Goal: Share content: Share content

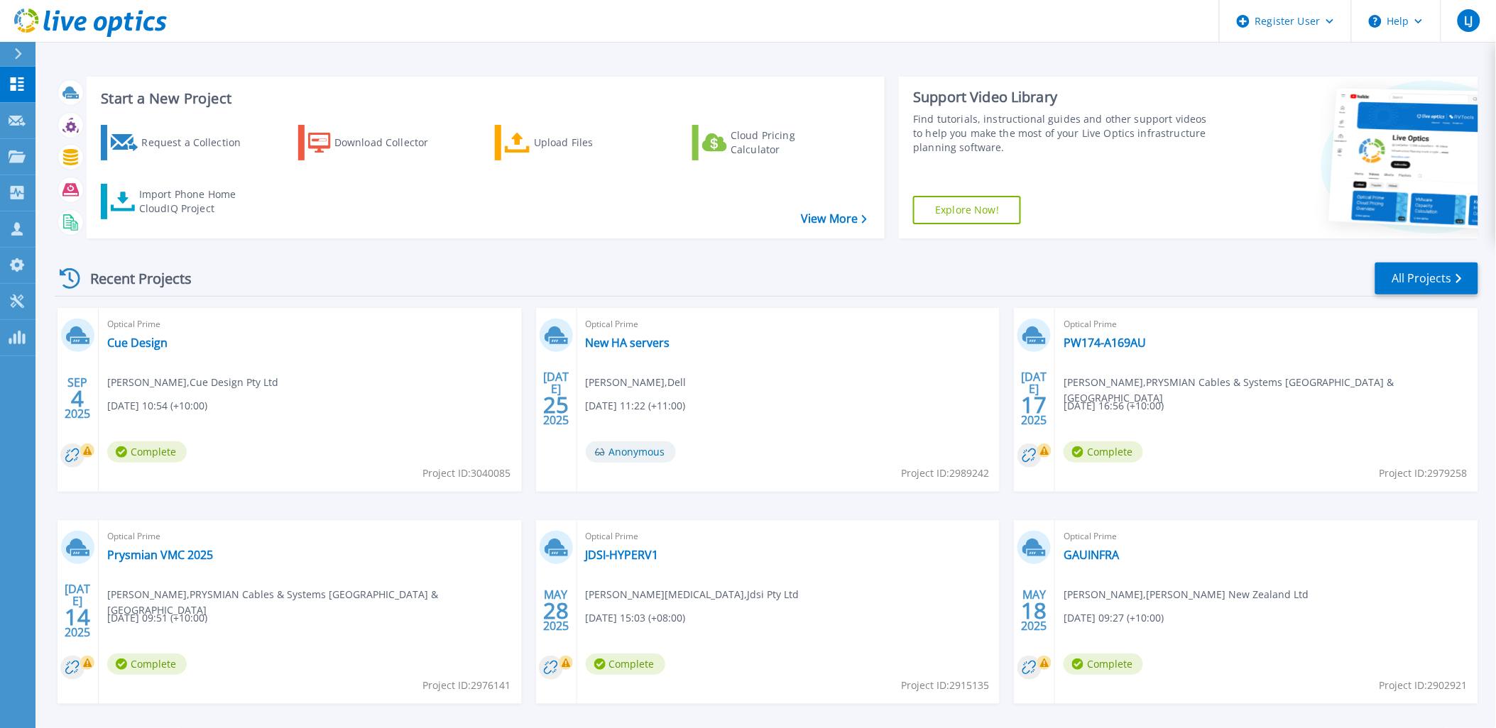
click at [22, 50] on icon at bounding box center [18, 53] width 8 height 11
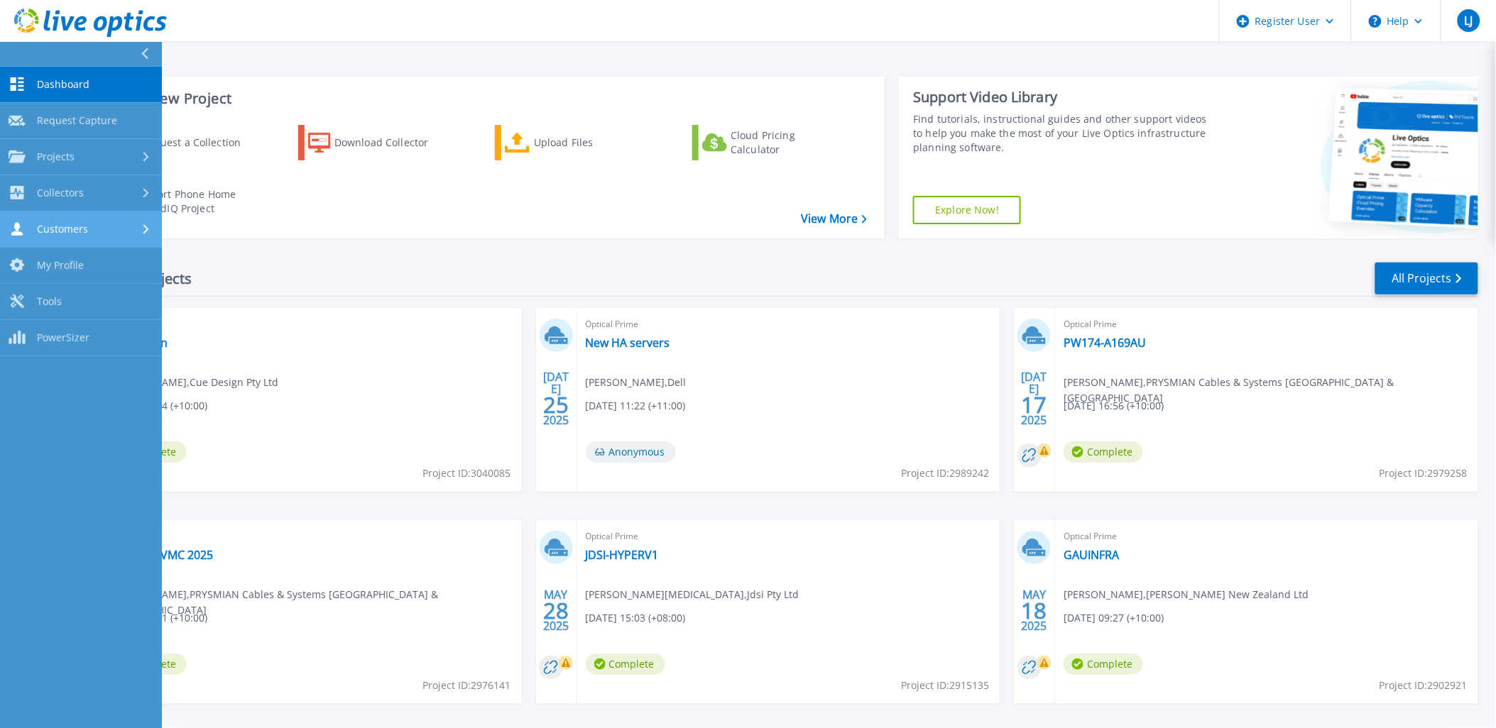
click at [77, 231] on span "Customers" at bounding box center [62, 229] width 51 height 13
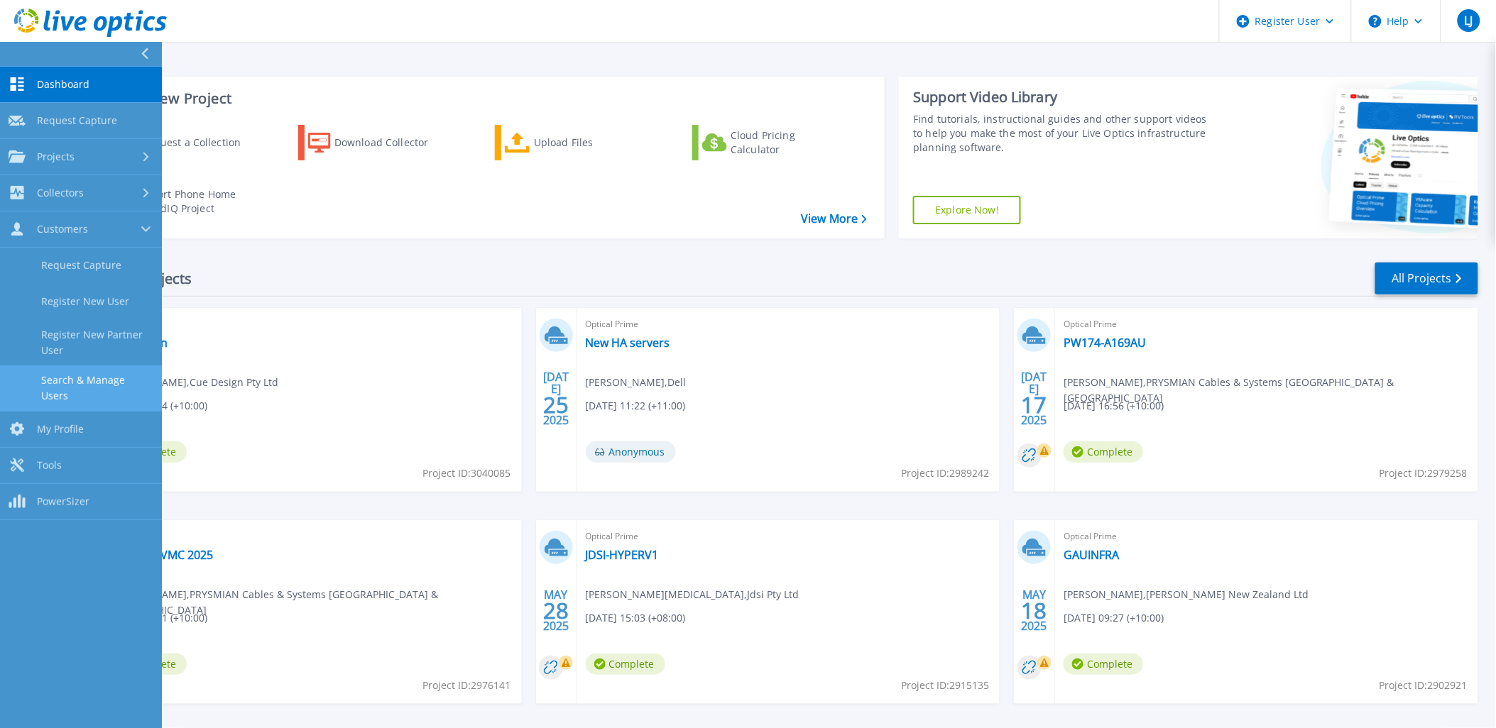
click at [116, 384] on link "Search & Manage Users" at bounding box center [81, 388] width 162 height 45
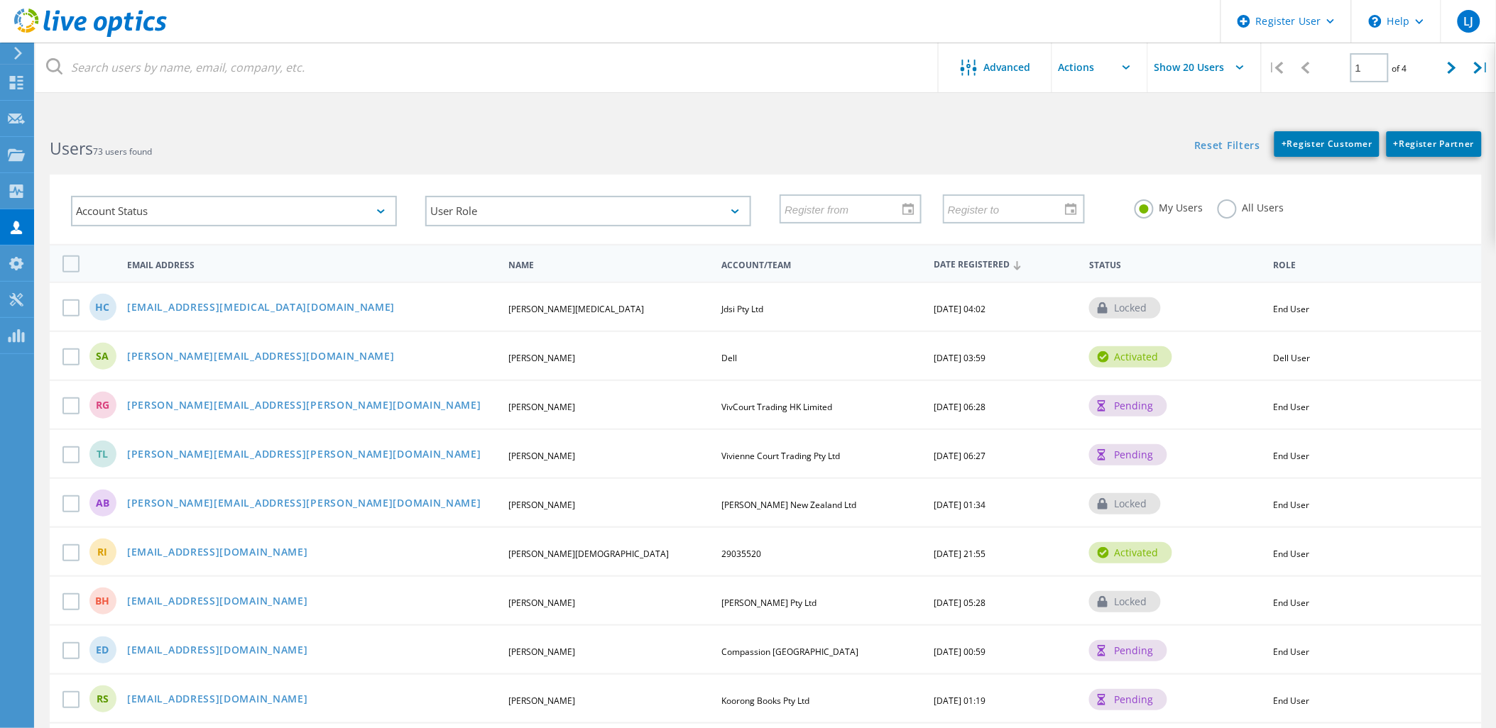
click at [23, 50] on icon at bounding box center [18, 53] width 11 height 13
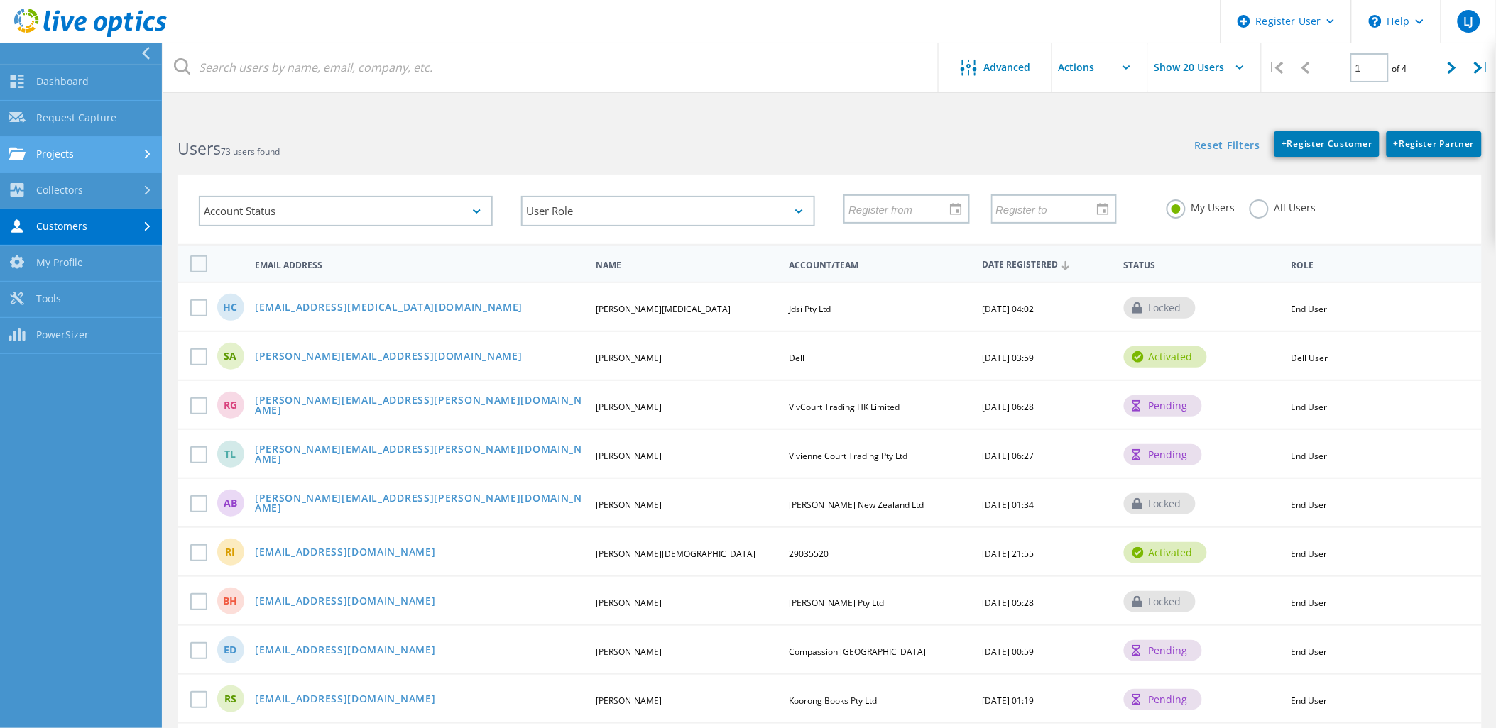
click at [94, 142] on link "Projects" at bounding box center [81, 155] width 162 height 36
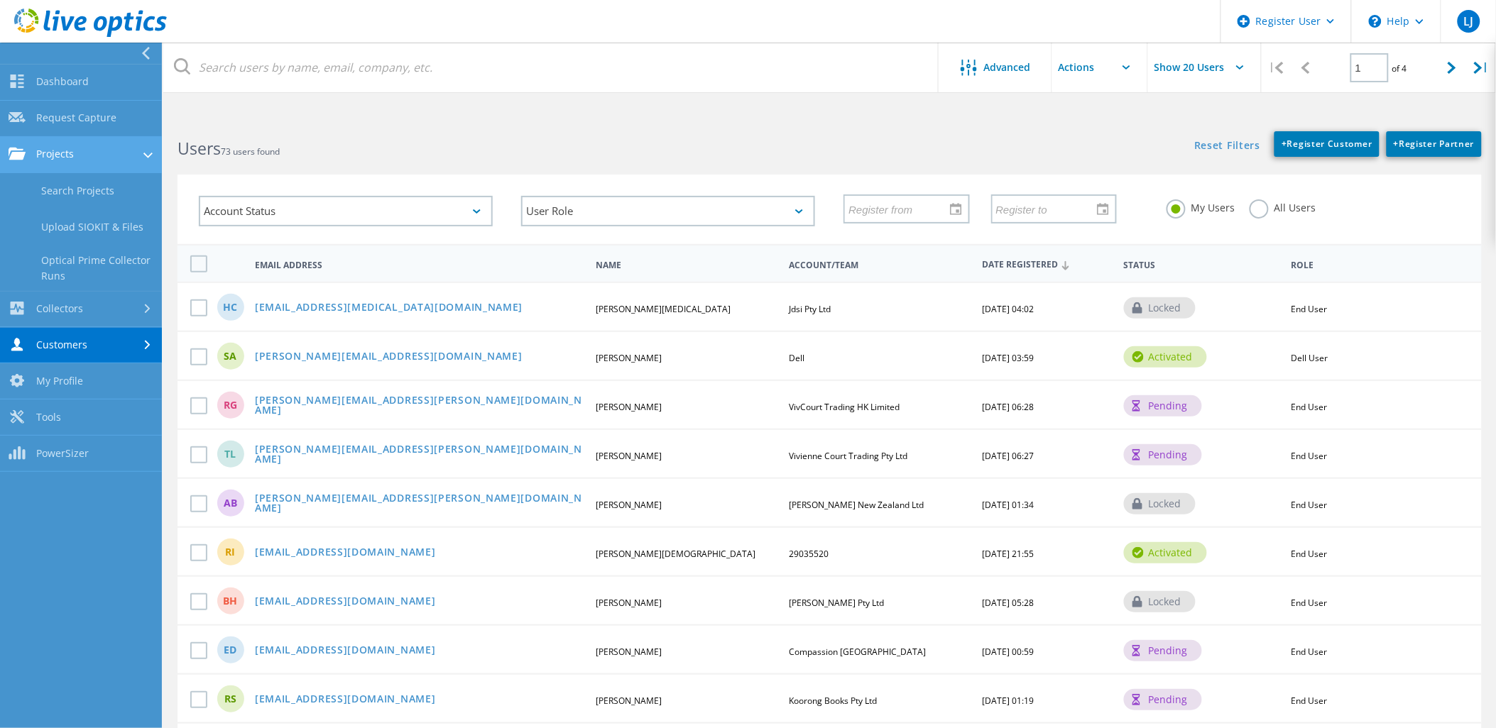
click at [94, 161] on link "Projects" at bounding box center [81, 155] width 162 height 36
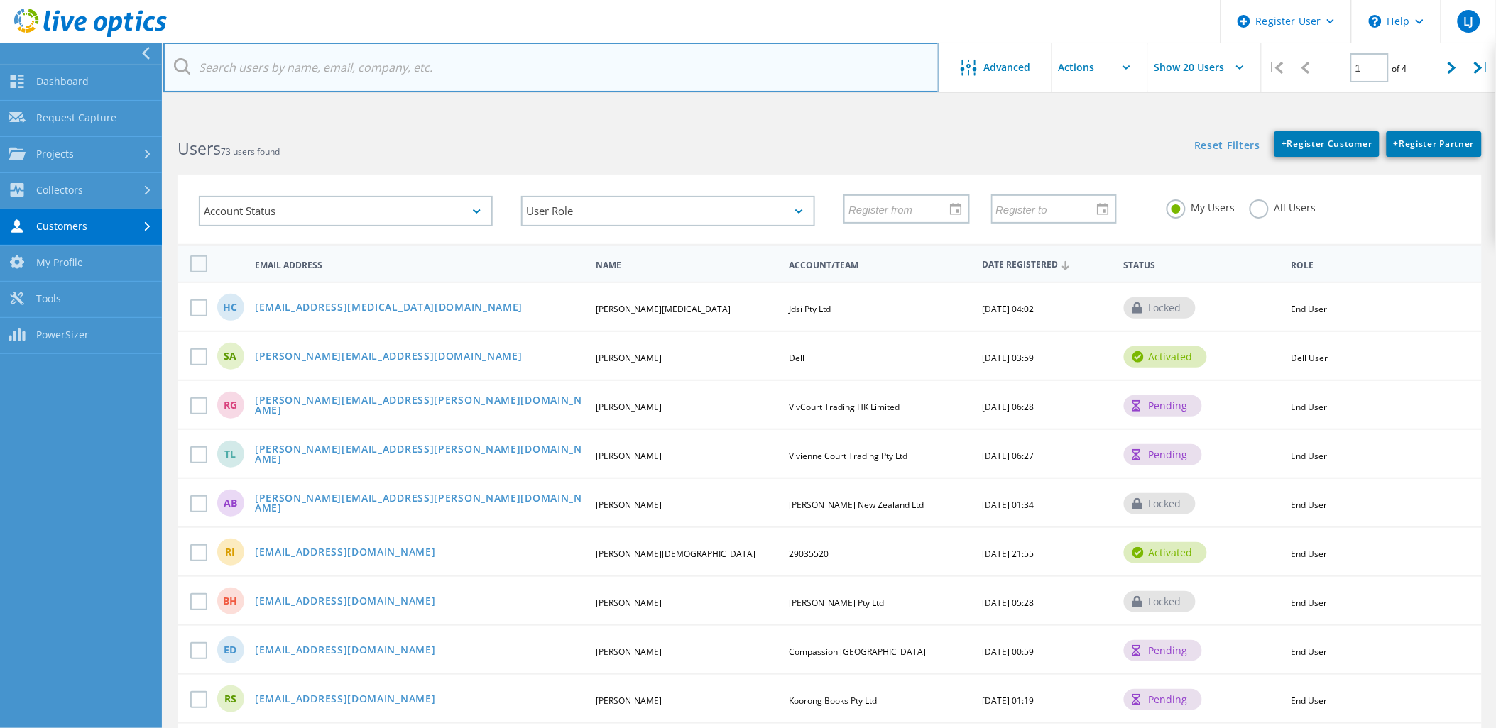
click at [292, 79] on input "text" at bounding box center [551, 68] width 776 height 50
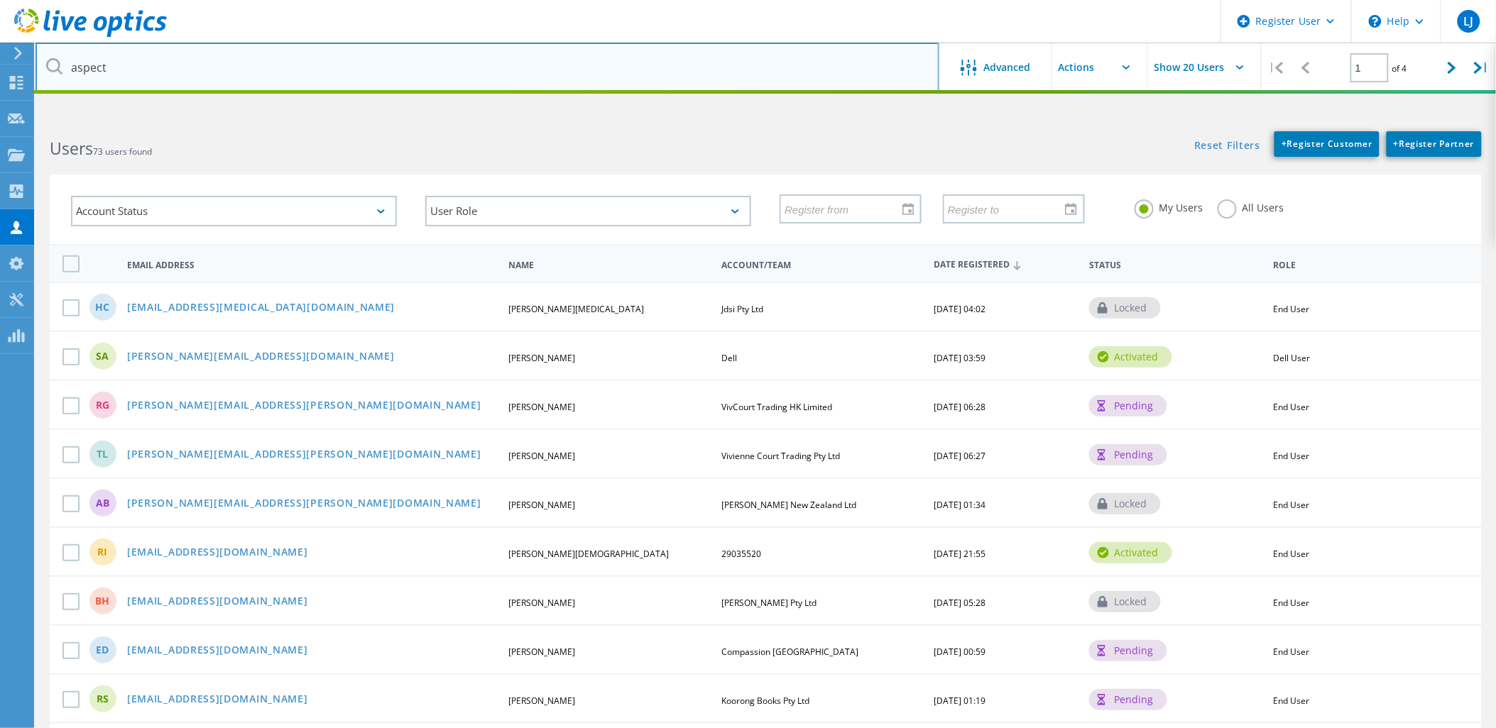
type input "aspect"
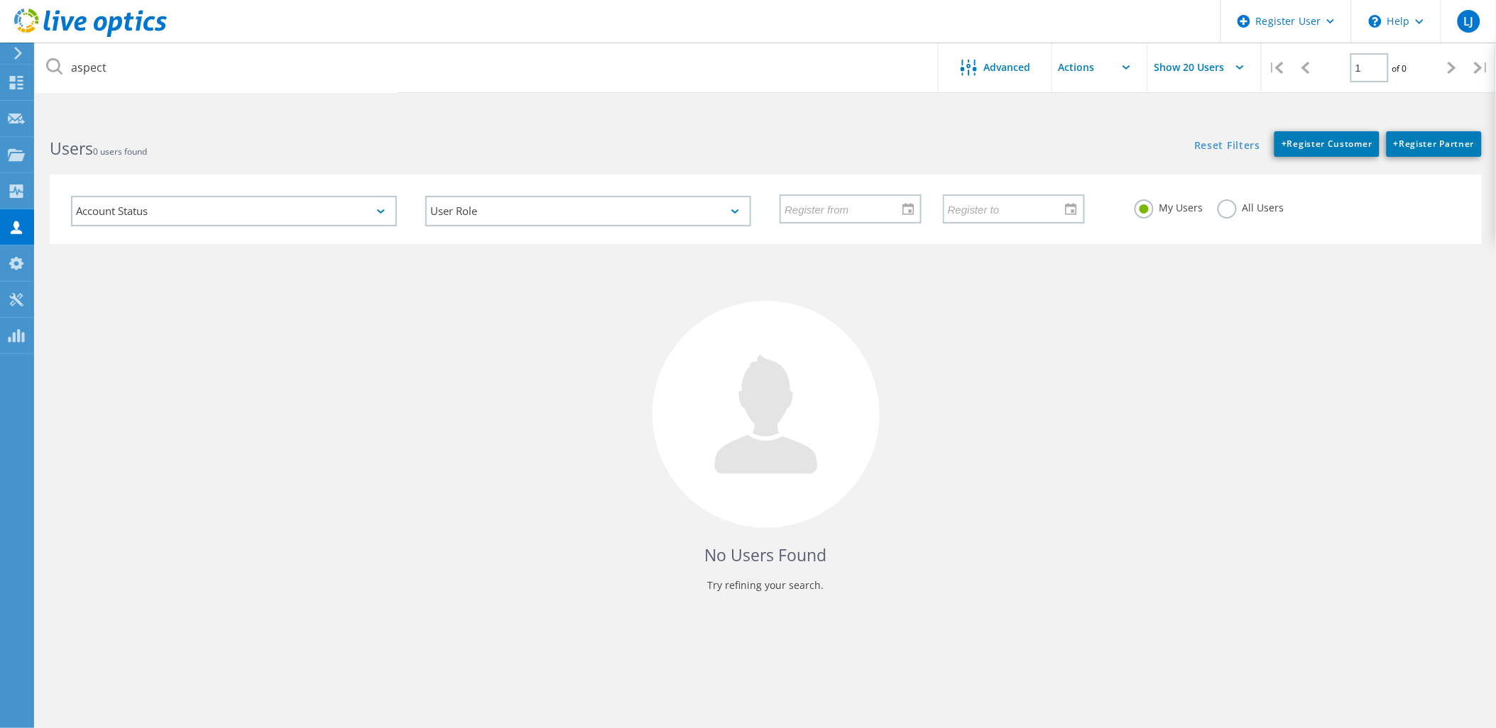
click at [1230, 207] on label "All Users" at bounding box center [1251, 205] width 67 height 13
click at [0, 0] on input "All Users" at bounding box center [0, 0] width 0 height 0
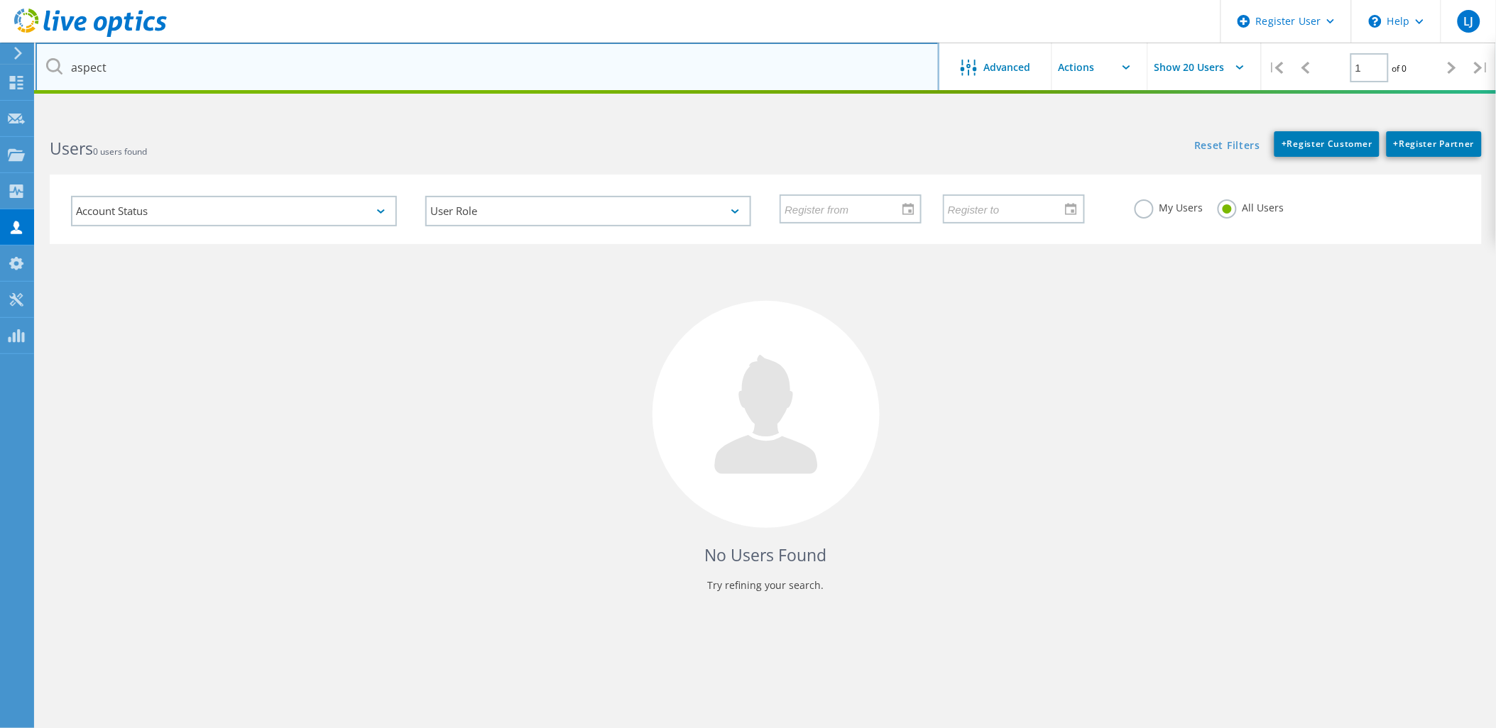
click at [298, 70] on input "aspect" at bounding box center [487, 68] width 904 height 50
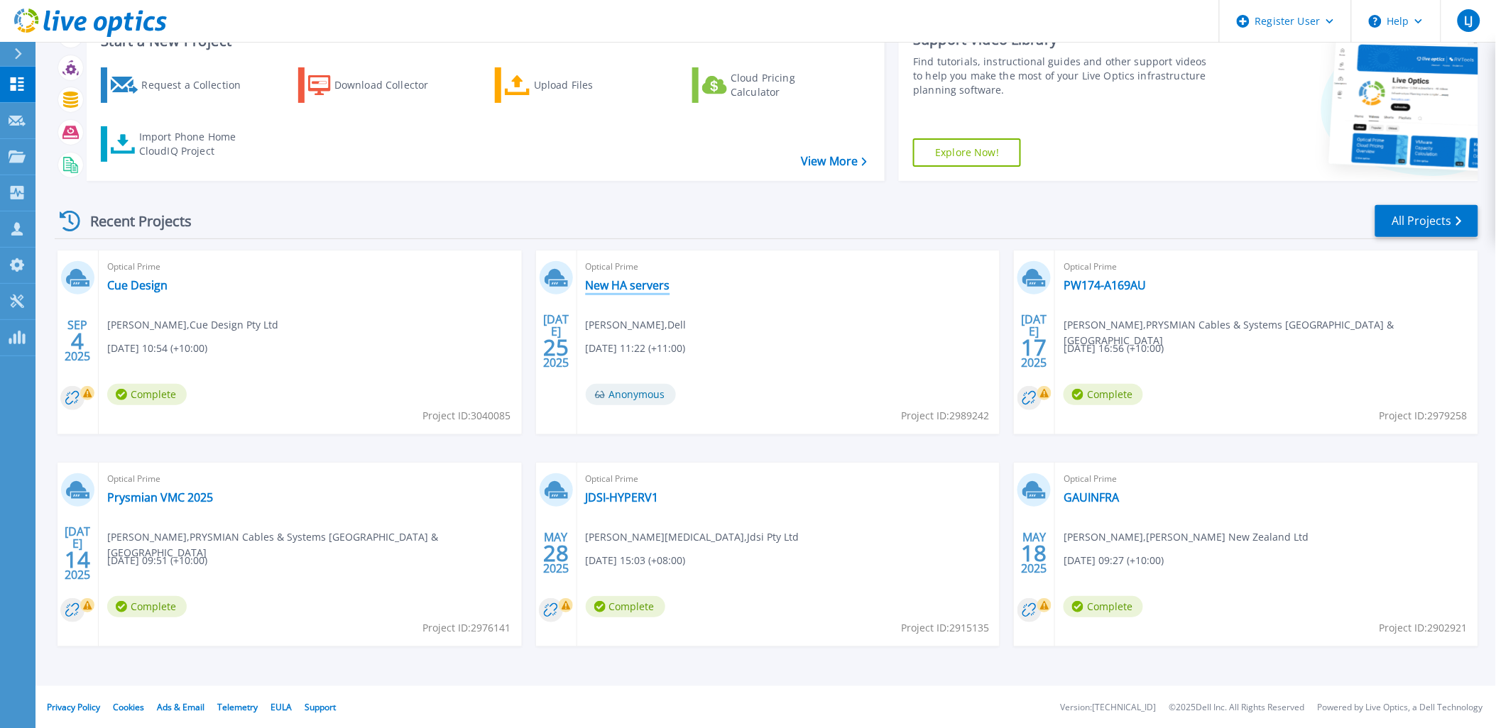
scroll to position [58, 0]
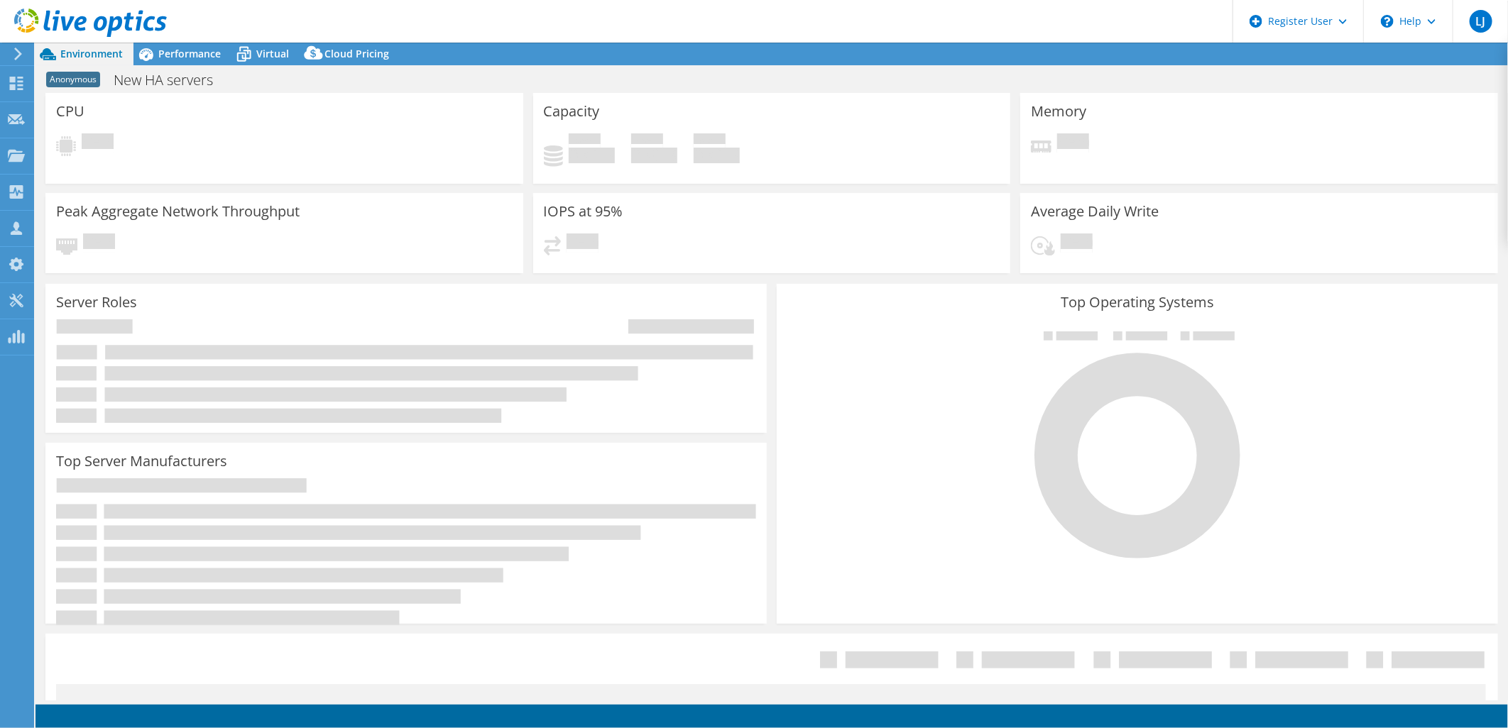
select select "USD"
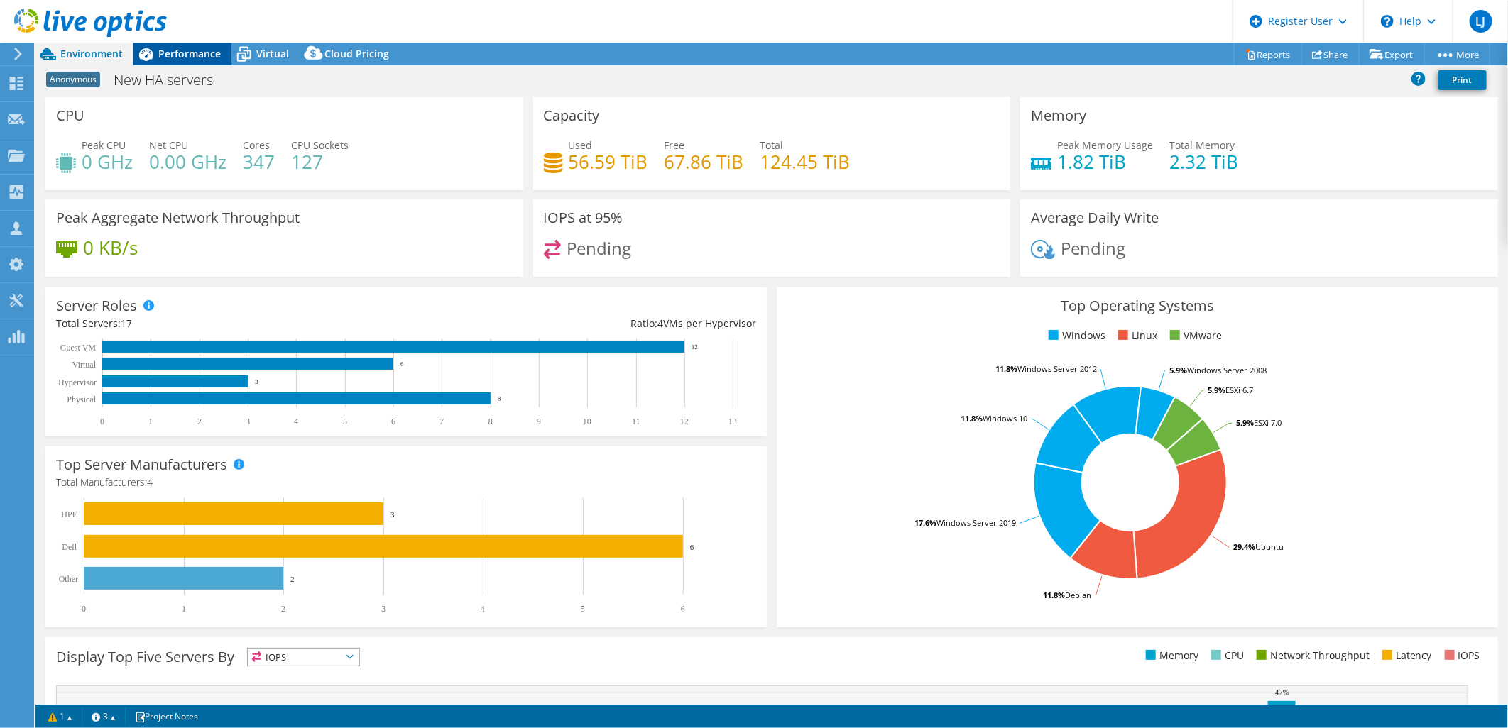
click at [203, 54] on span "Performance" at bounding box center [189, 53] width 62 height 13
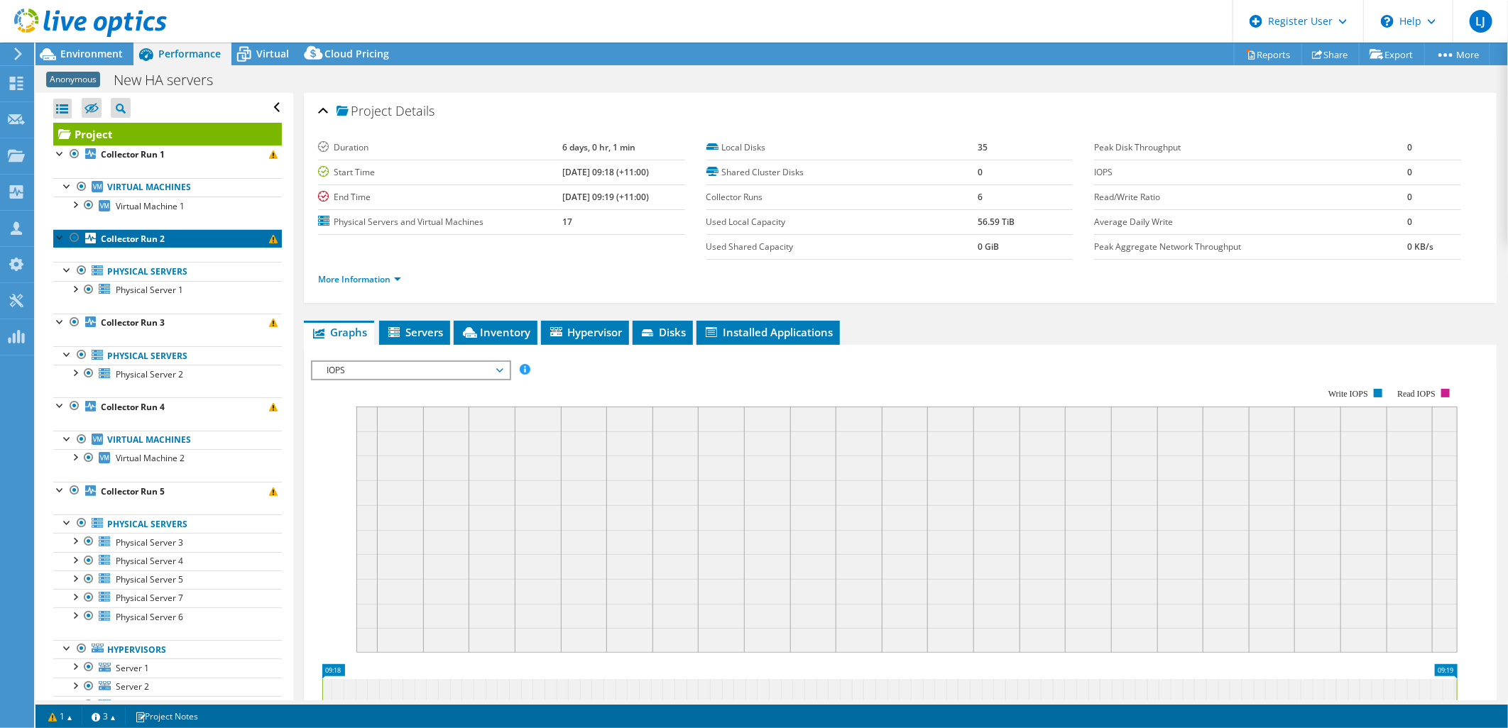
click at [187, 239] on link "Collector Run 2" at bounding box center [167, 238] width 229 height 18
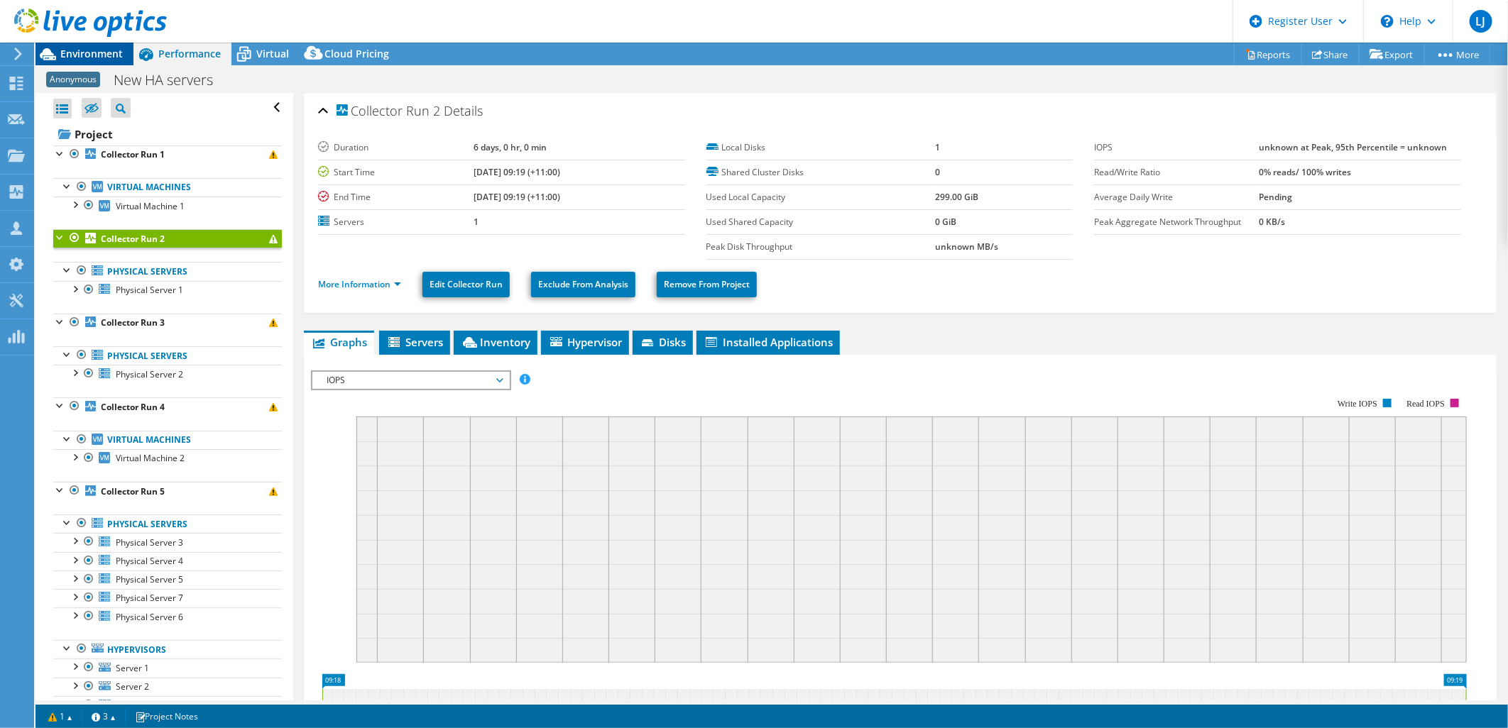
click at [104, 60] on span "Environment" at bounding box center [91, 53] width 62 height 13
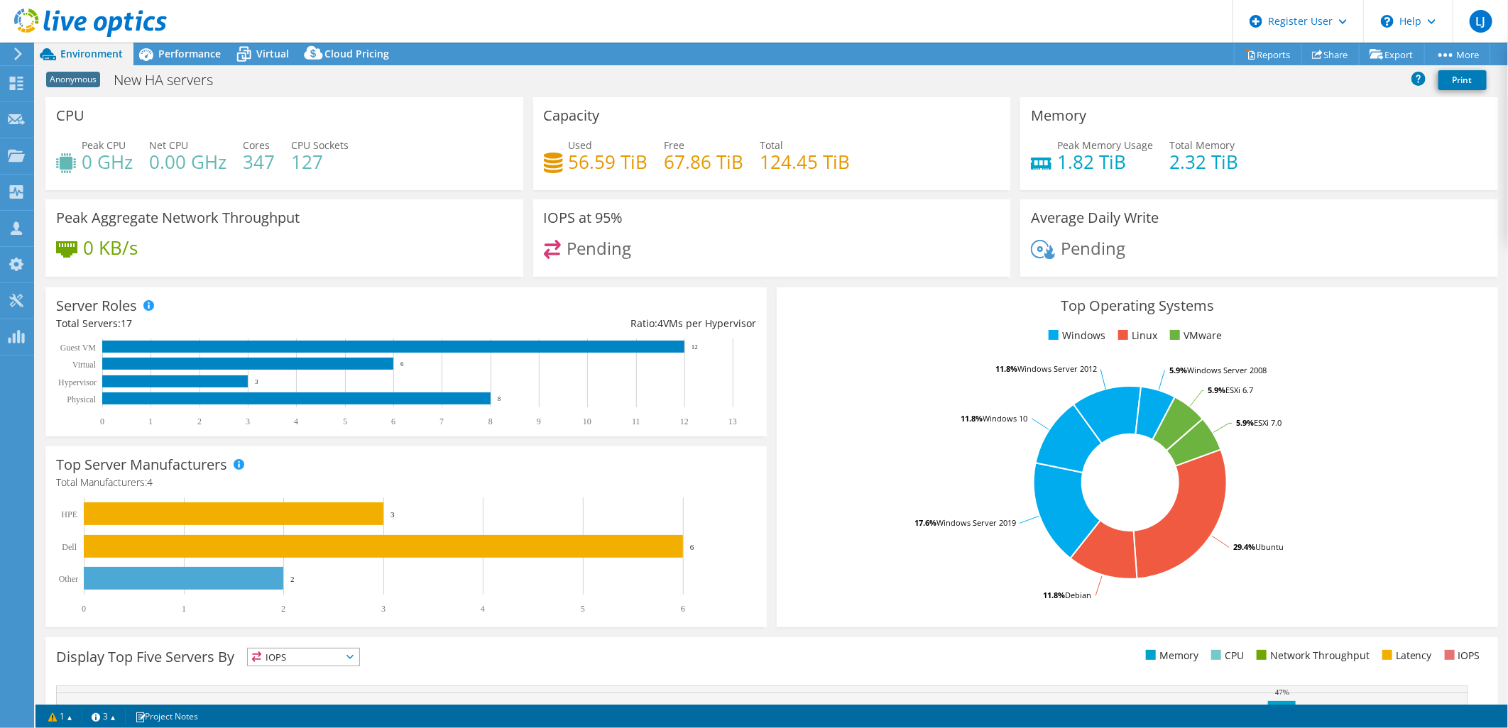
click at [19, 51] on icon at bounding box center [18, 54] width 11 height 13
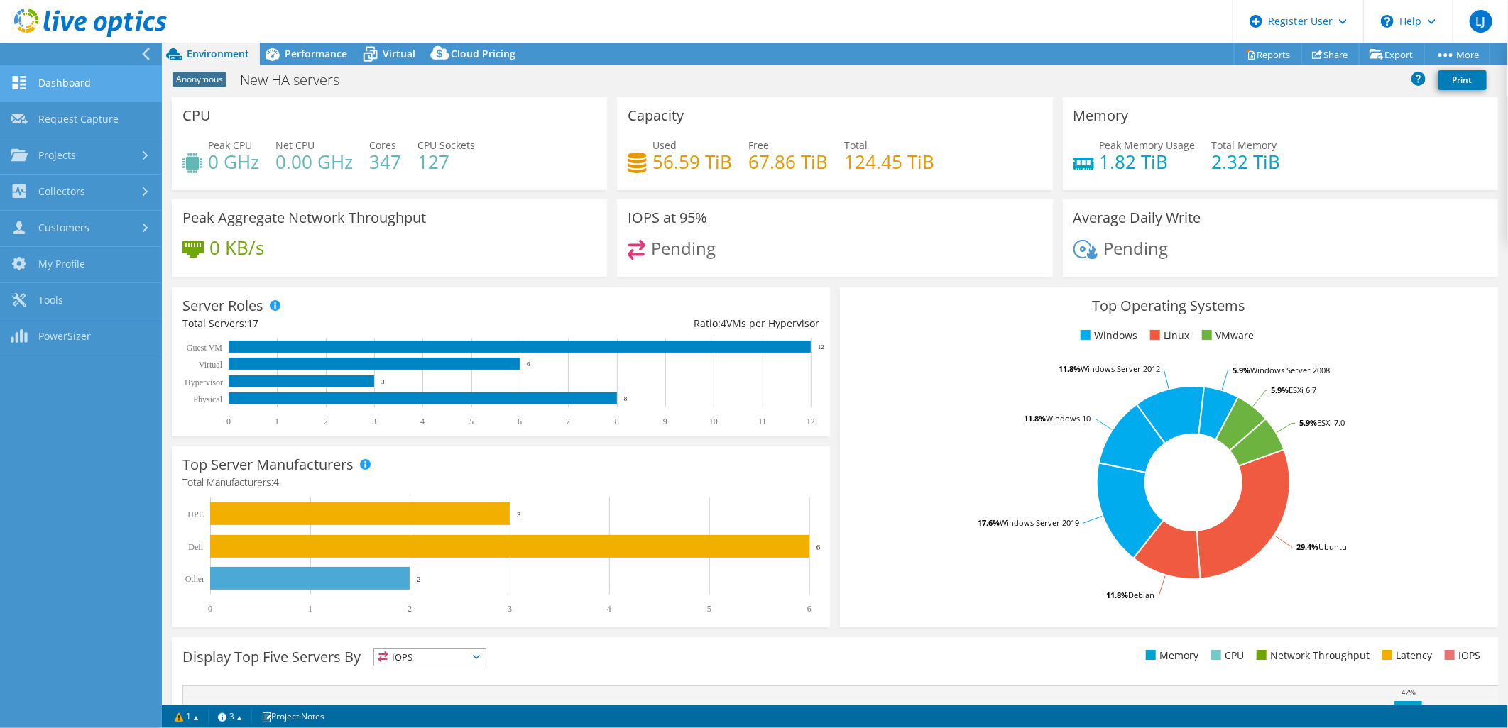
click at [122, 79] on link "Dashboard" at bounding box center [81, 84] width 162 height 36
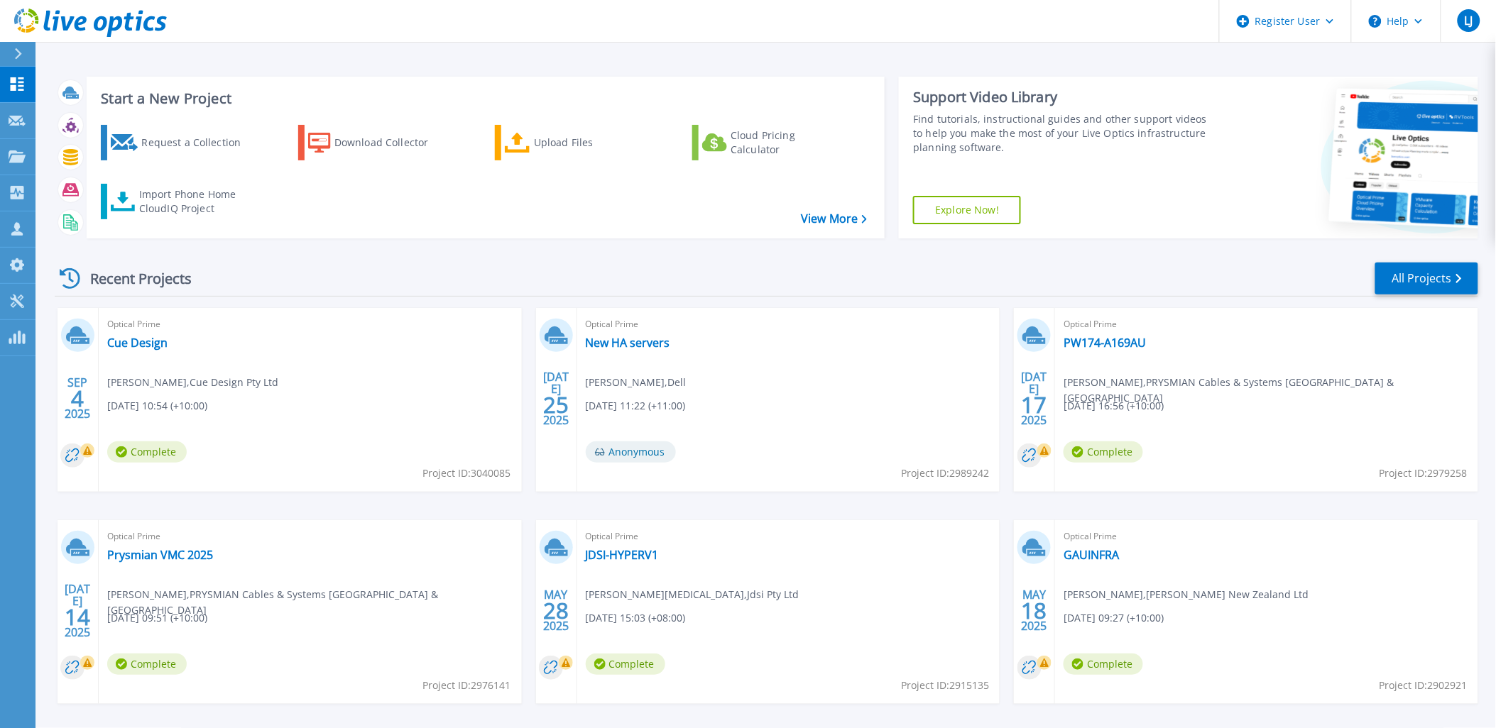
click at [20, 40] on link at bounding box center [83, 21] width 167 height 43
click at [21, 48] on icon at bounding box center [18, 53] width 8 height 11
click at [23, 47] on div at bounding box center [24, 54] width 23 height 24
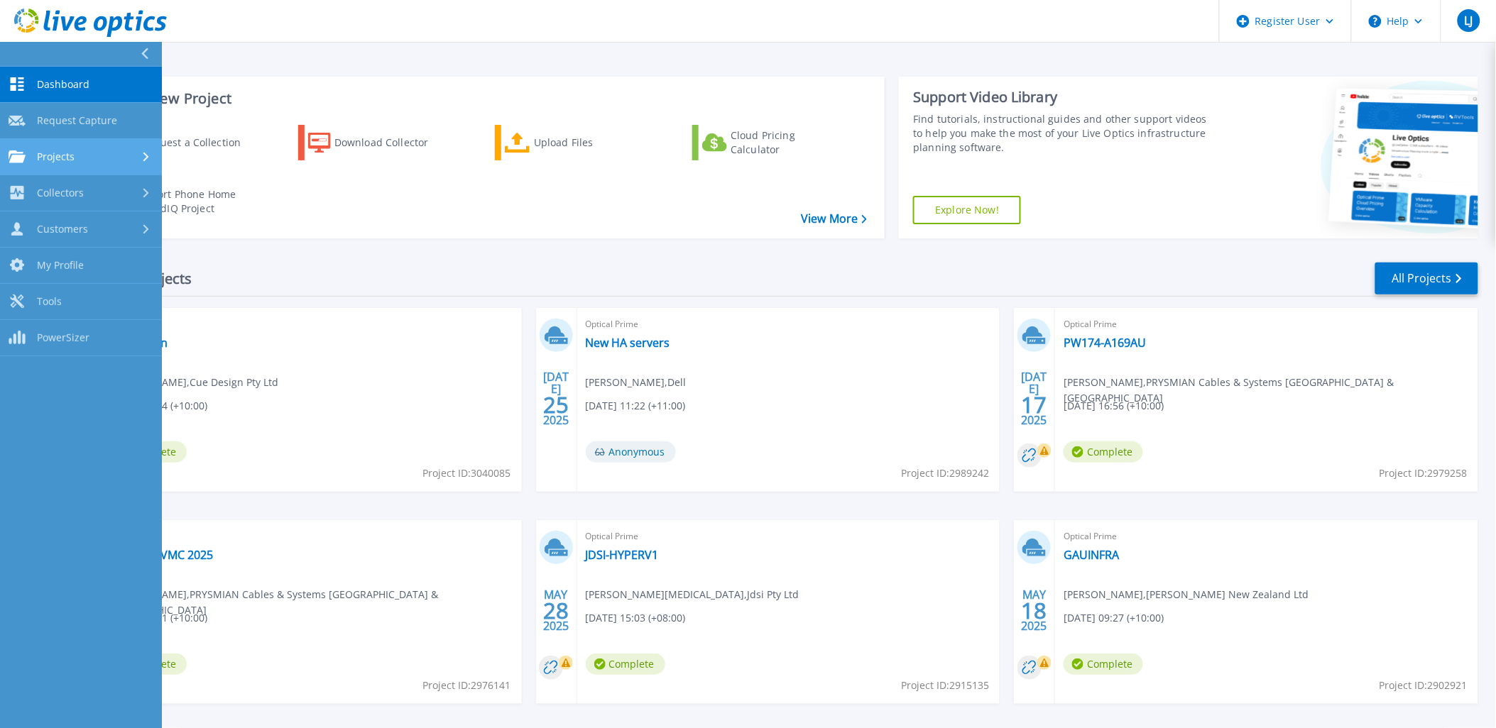
click at [55, 152] on span "Projects" at bounding box center [56, 157] width 38 height 13
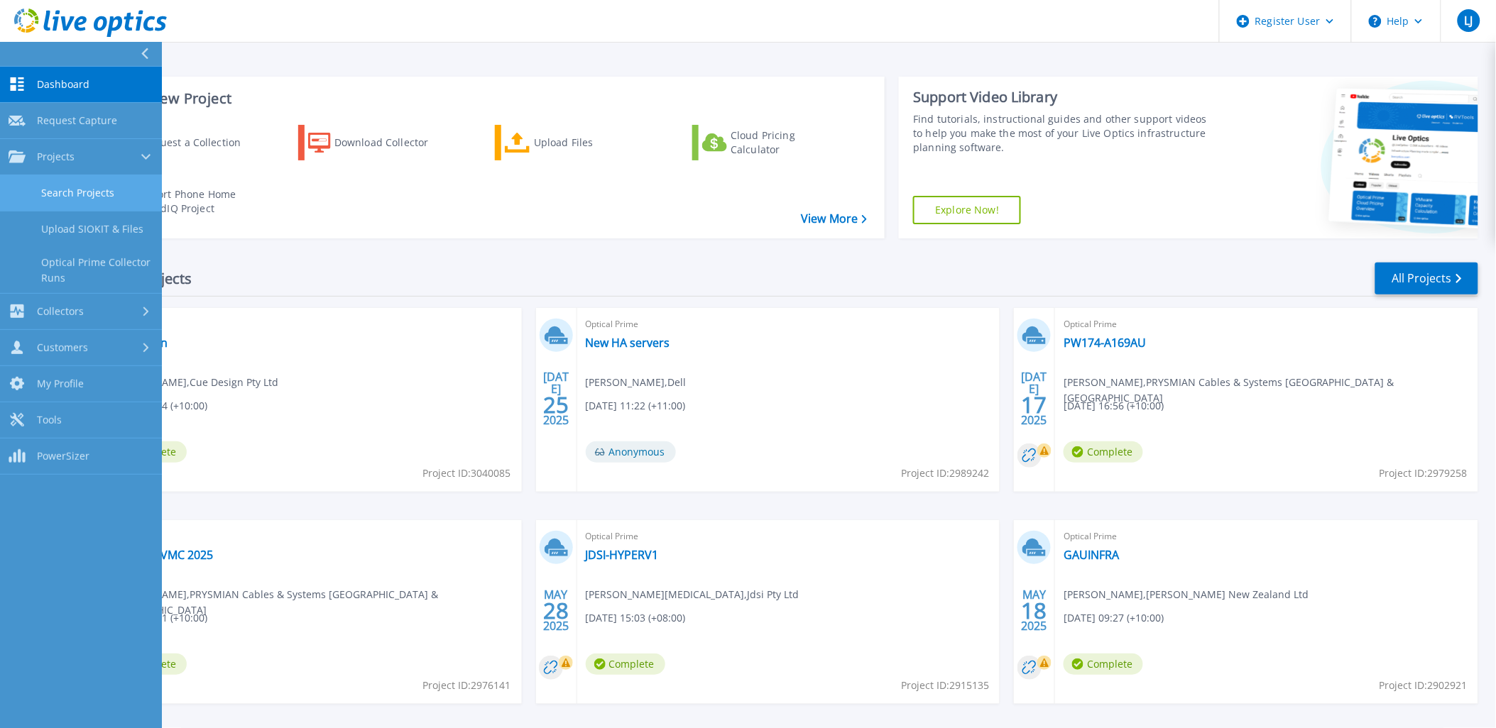
click at [102, 185] on link "Search Projects" at bounding box center [81, 193] width 162 height 36
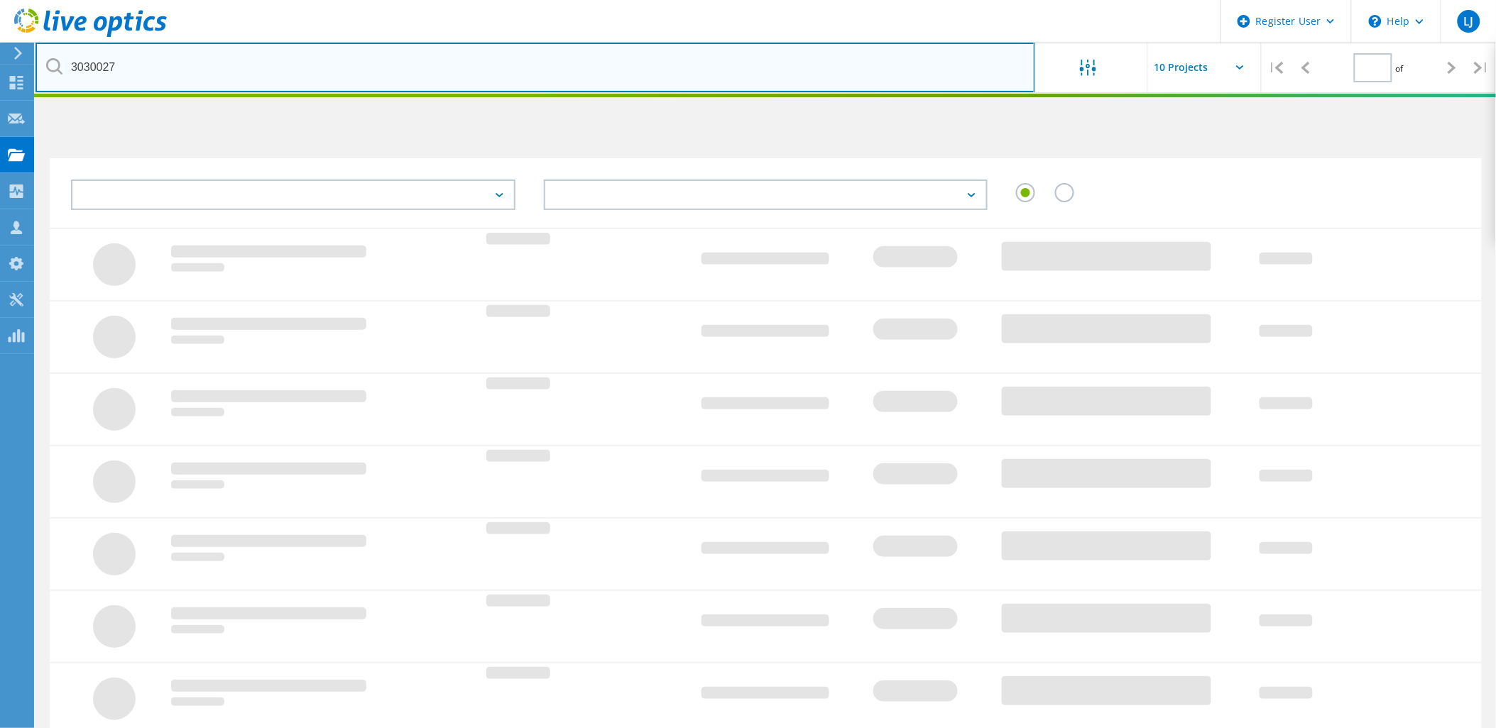
click at [197, 66] on input "3030027" at bounding box center [535, 68] width 1000 height 50
type input "1"
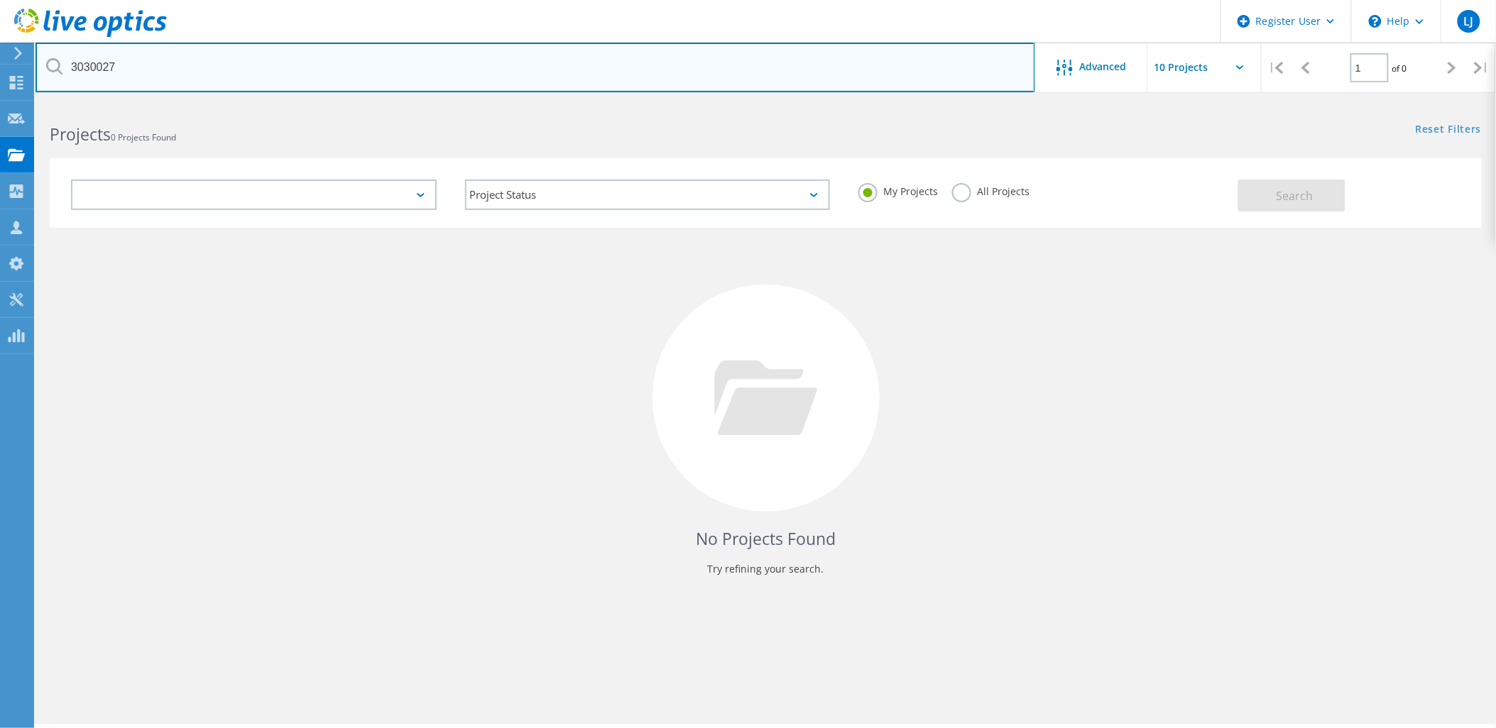
drag, startPoint x: 181, startPoint y: 67, endPoint x: -196, endPoint y: 70, distance: 377.0
click at [0, 70] on html "Register User \n Help Explore Helpful Articles Contact Support LJ Dell User [PE…" at bounding box center [748, 383] width 1496 height 767
type input "2987889"
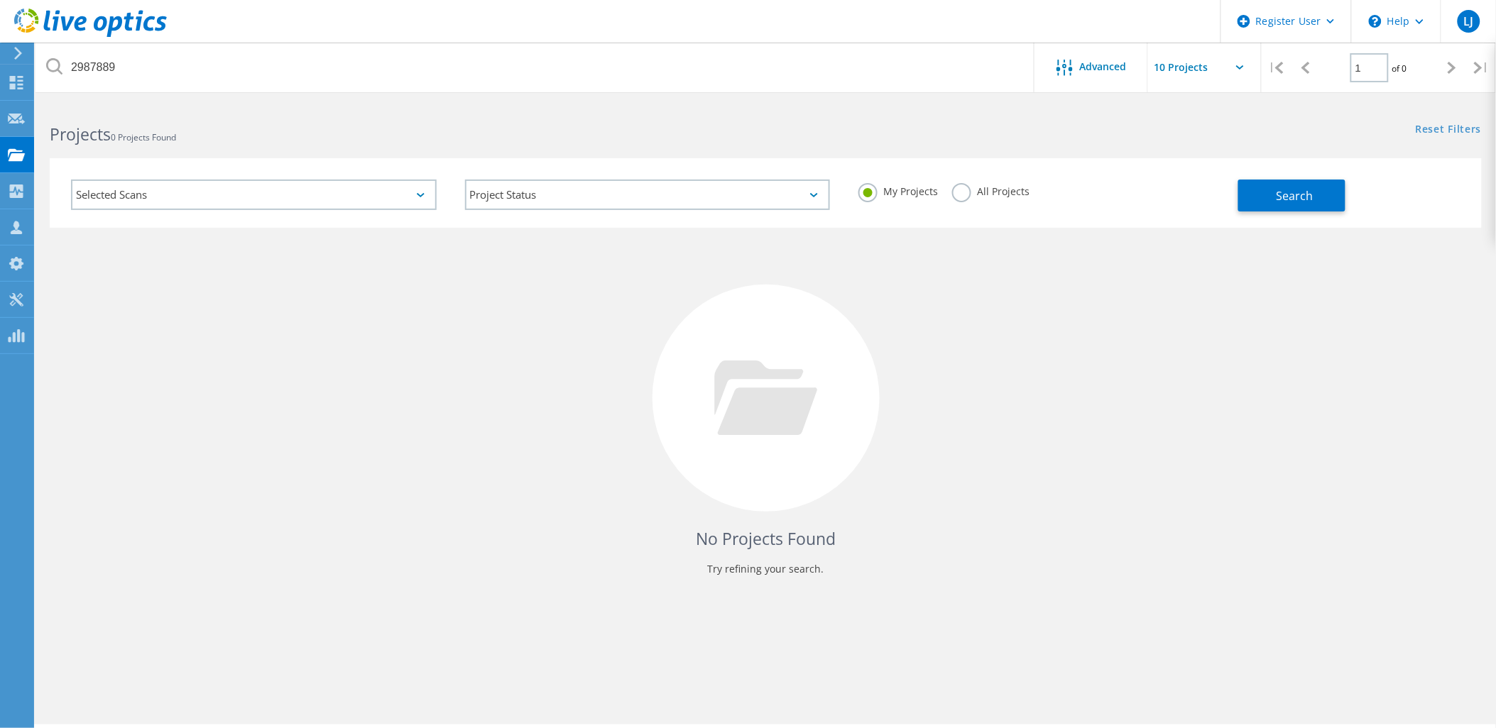
click at [967, 195] on label "All Projects" at bounding box center [990, 189] width 77 height 13
click at [0, 0] on input "All Projects" at bounding box center [0, 0] width 0 height 0
click at [1293, 195] on span "Search" at bounding box center [1294, 196] width 37 height 16
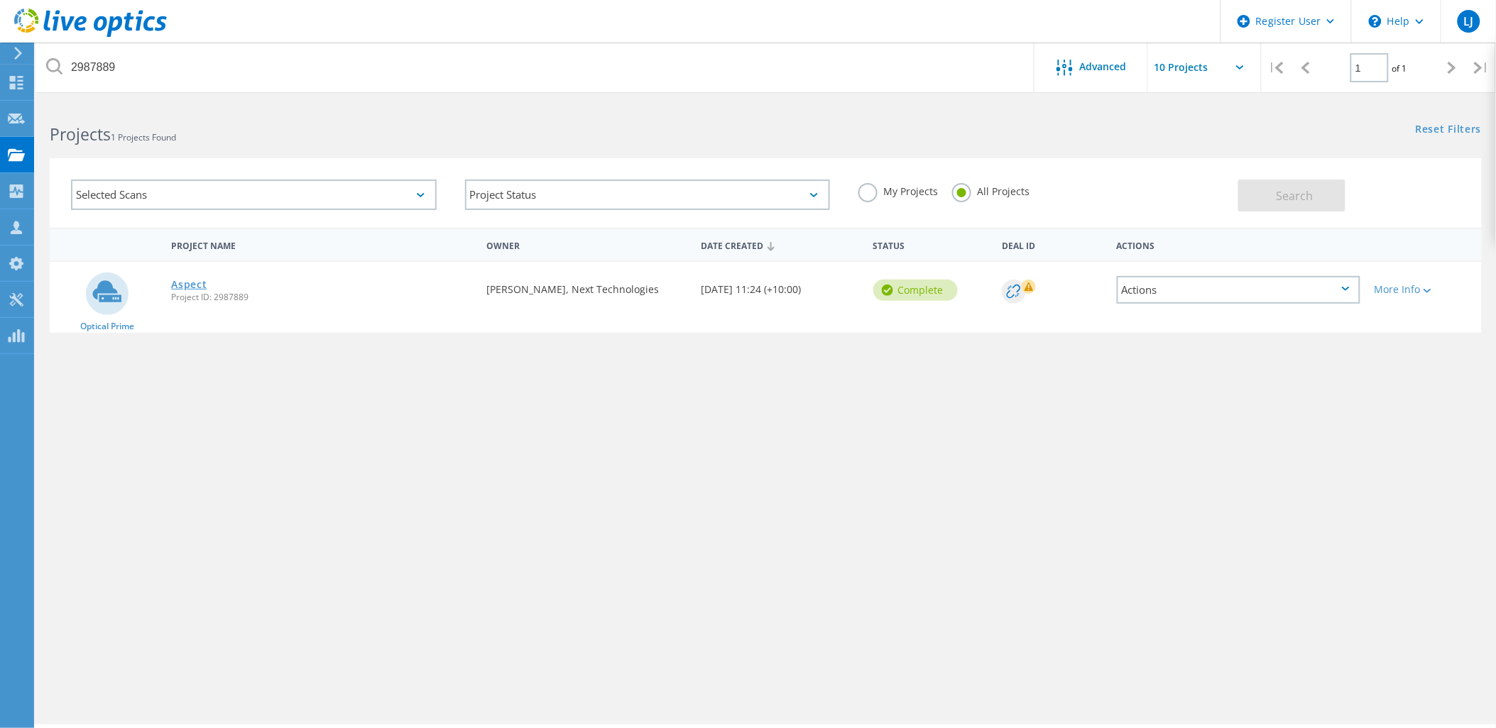
click at [189, 280] on link "Aspect" at bounding box center [188, 285] width 35 height 10
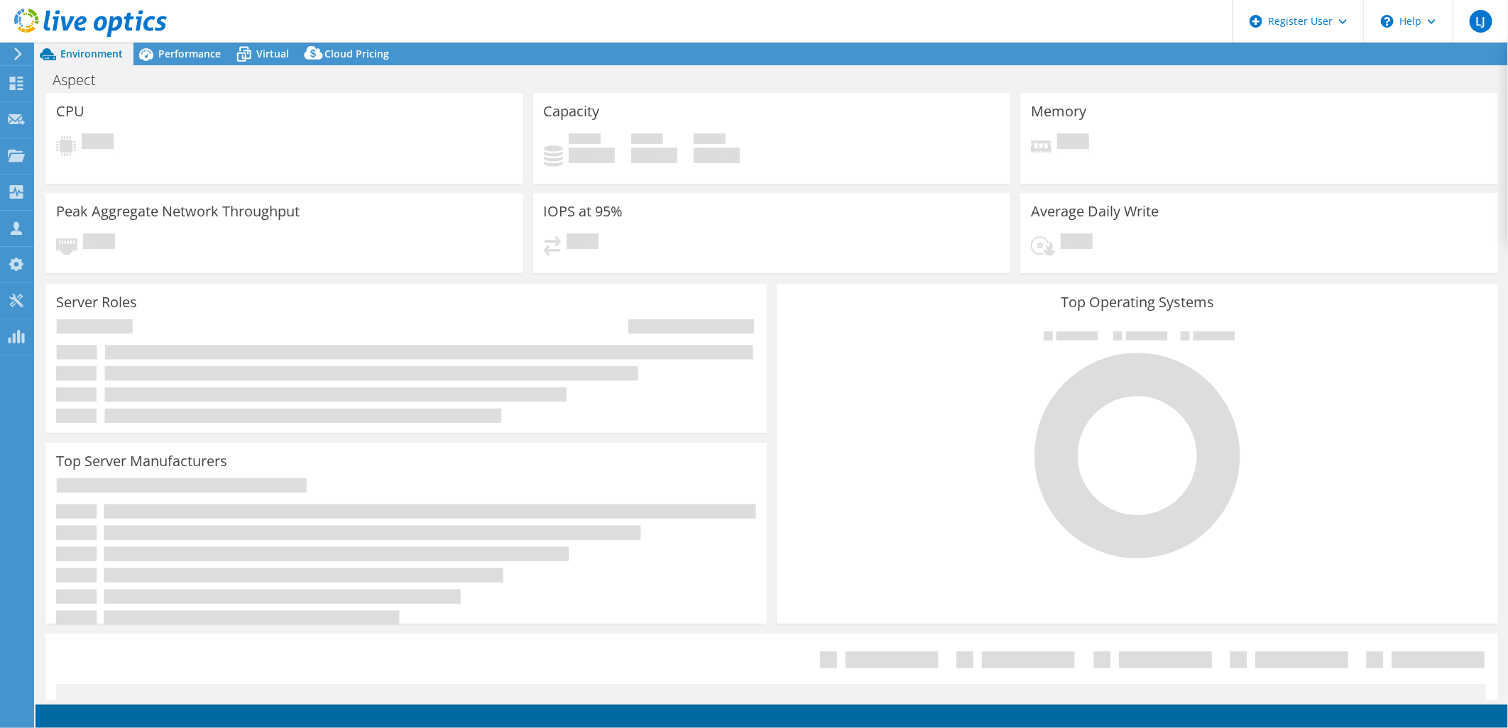
select select "[GEOGRAPHIC_DATA]"
select select "AUD"
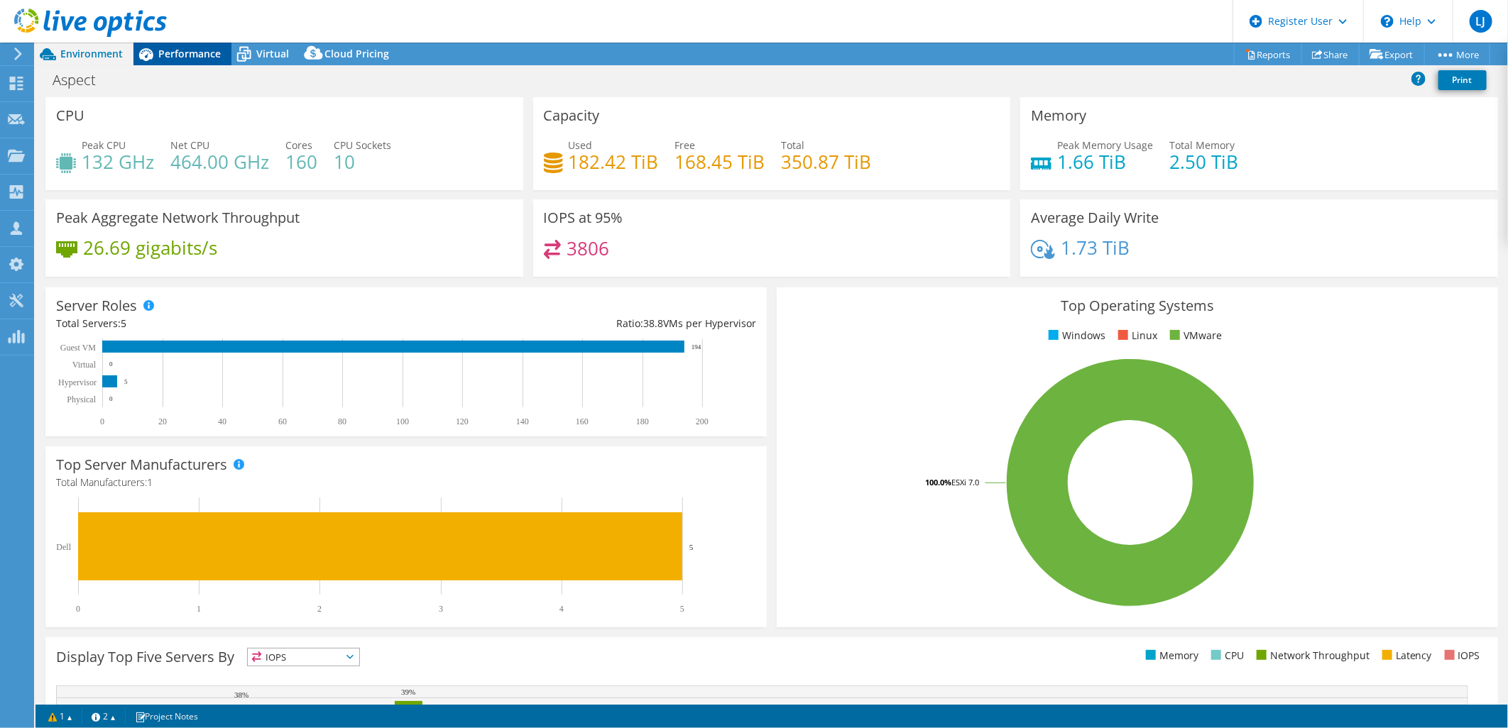
click at [202, 59] on span "Performance" at bounding box center [189, 53] width 62 height 13
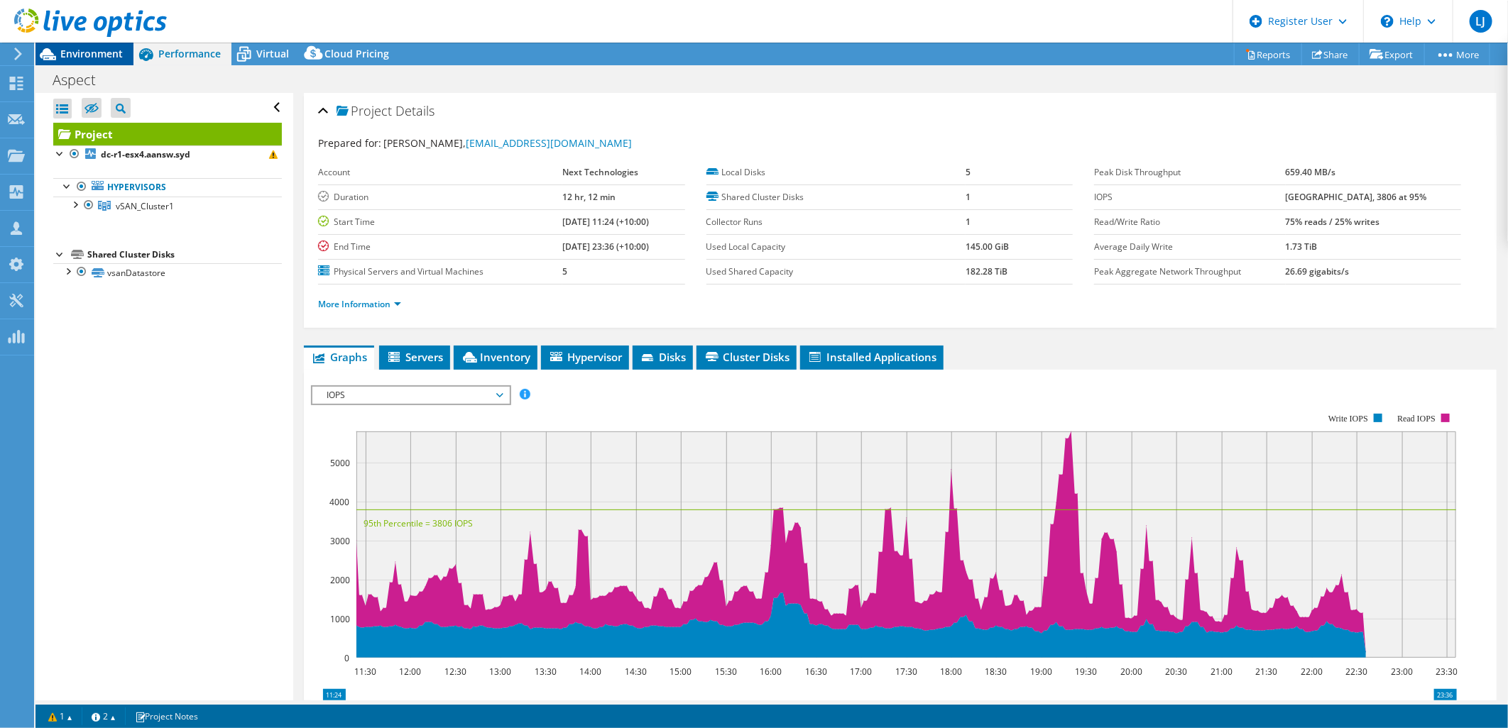
click at [112, 58] on span "Environment" at bounding box center [91, 53] width 62 height 13
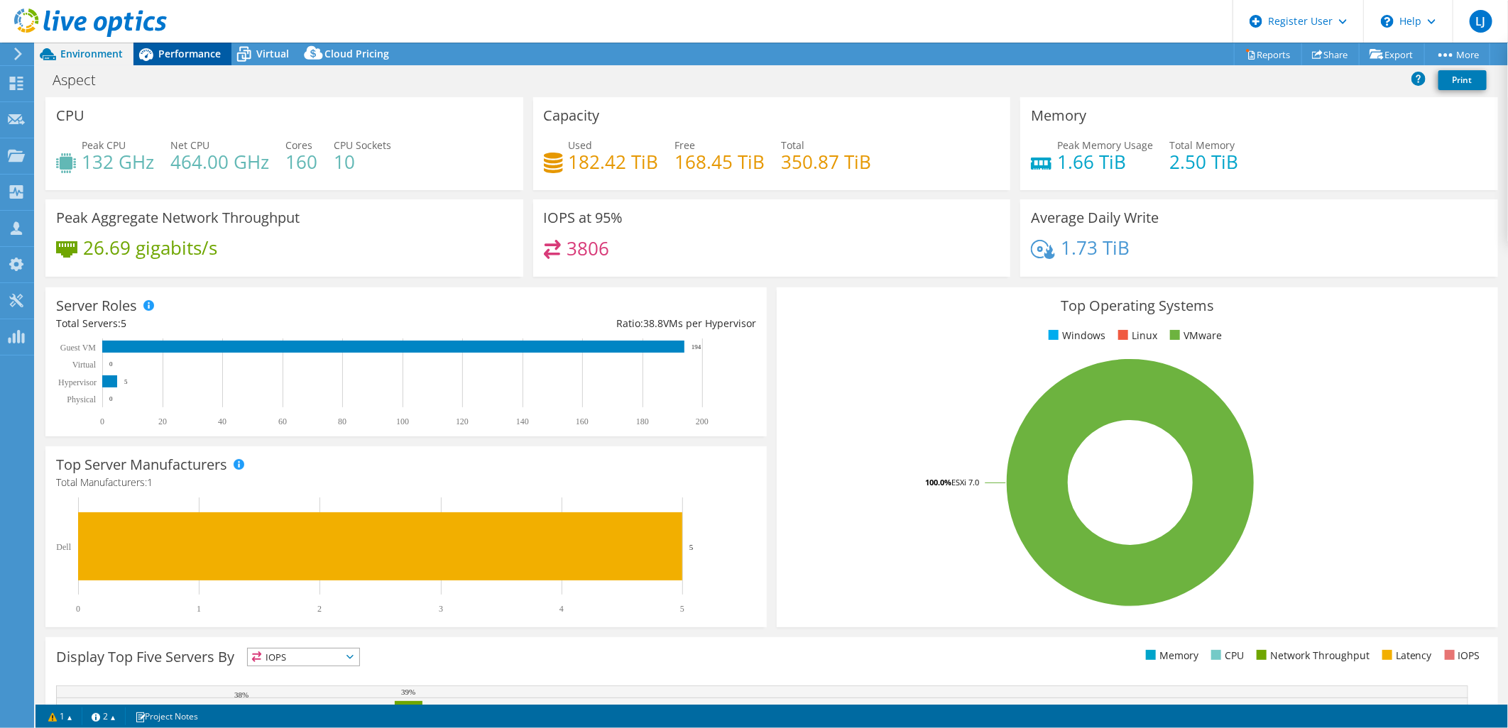
click at [146, 53] on icon at bounding box center [146, 54] width 14 height 13
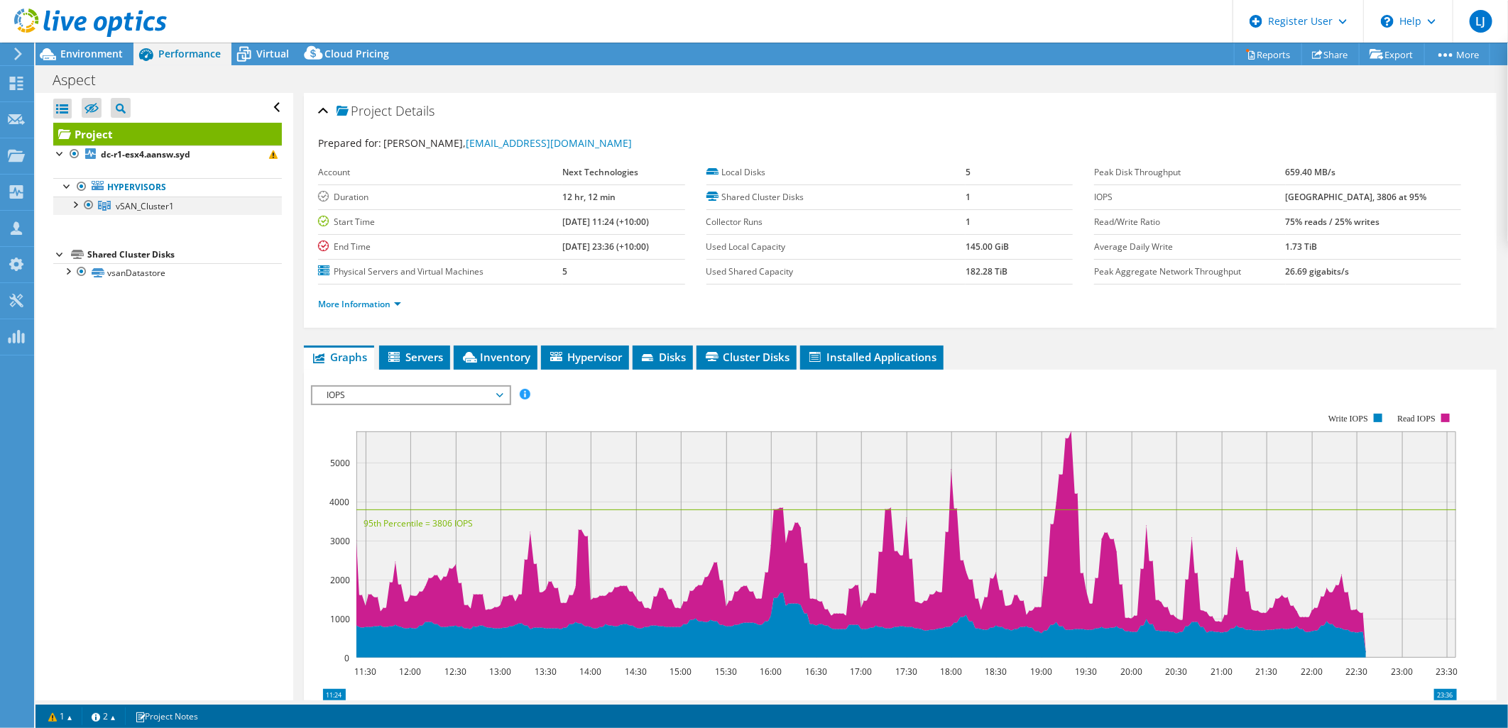
click at [75, 204] on div at bounding box center [74, 204] width 14 height 14
click at [83, 197] on div at bounding box center [89, 205] width 14 height 17
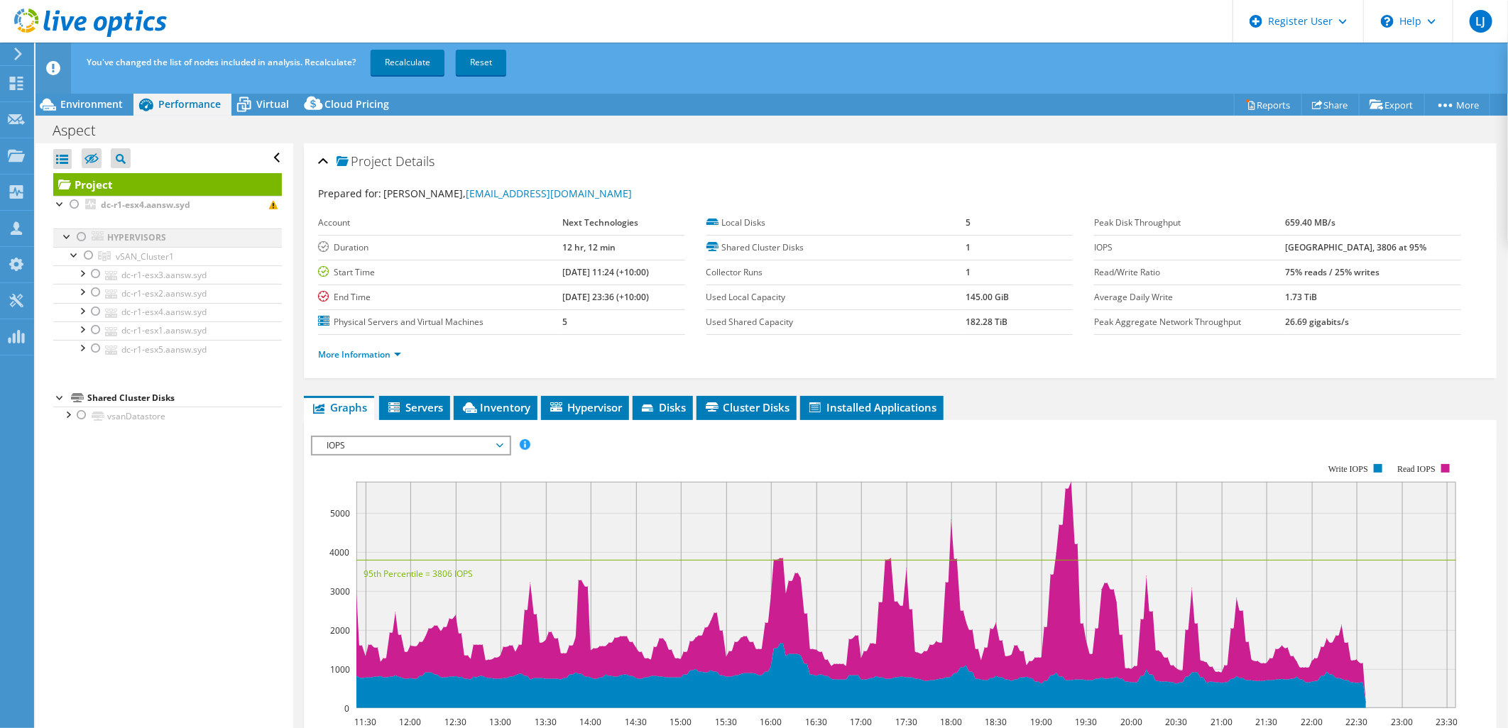
click at [81, 236] on div at bounding box center [82, 237] width 14 height 17
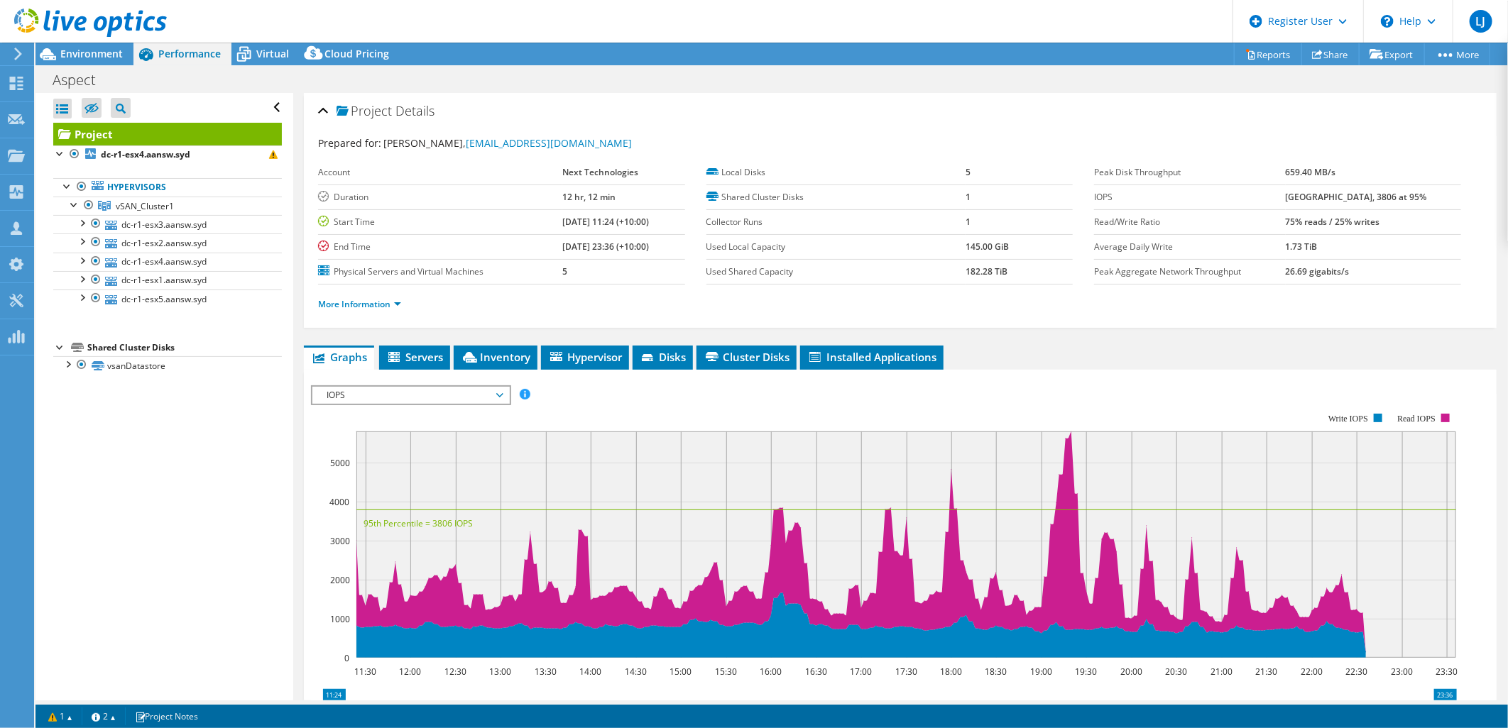
click at [94, 44] on div at bounding box center [83, 24] width 167 height 48
click at [97, 53] on span "Environment" at bounding box center [91, 53] width 62 height 13
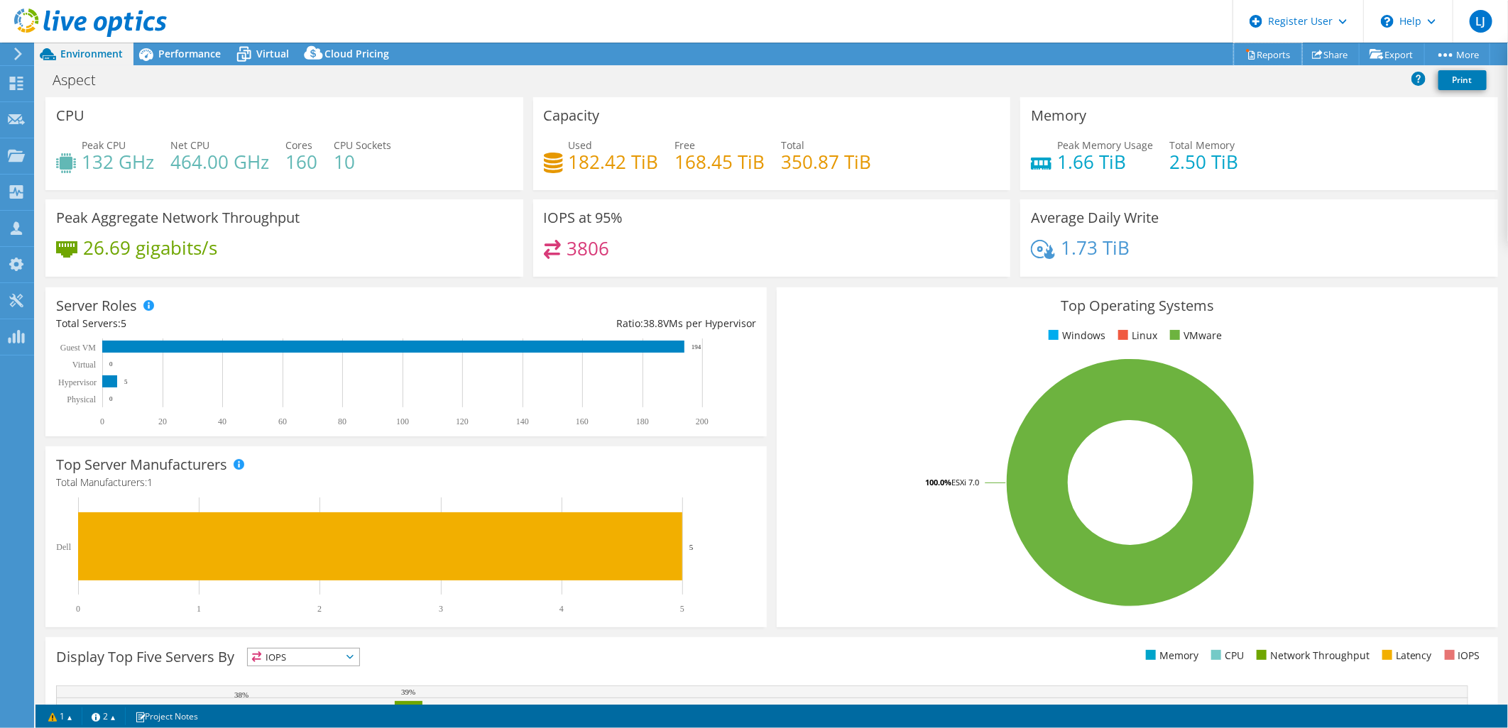
drag, startPoint x: 1258, startPoint y: 48, endPoint x: 1269, endPoint y: 53, distance: 12.4
click at [1258, 48] on link "Reports" at bounding box center [1268, 54] width 68 height 22
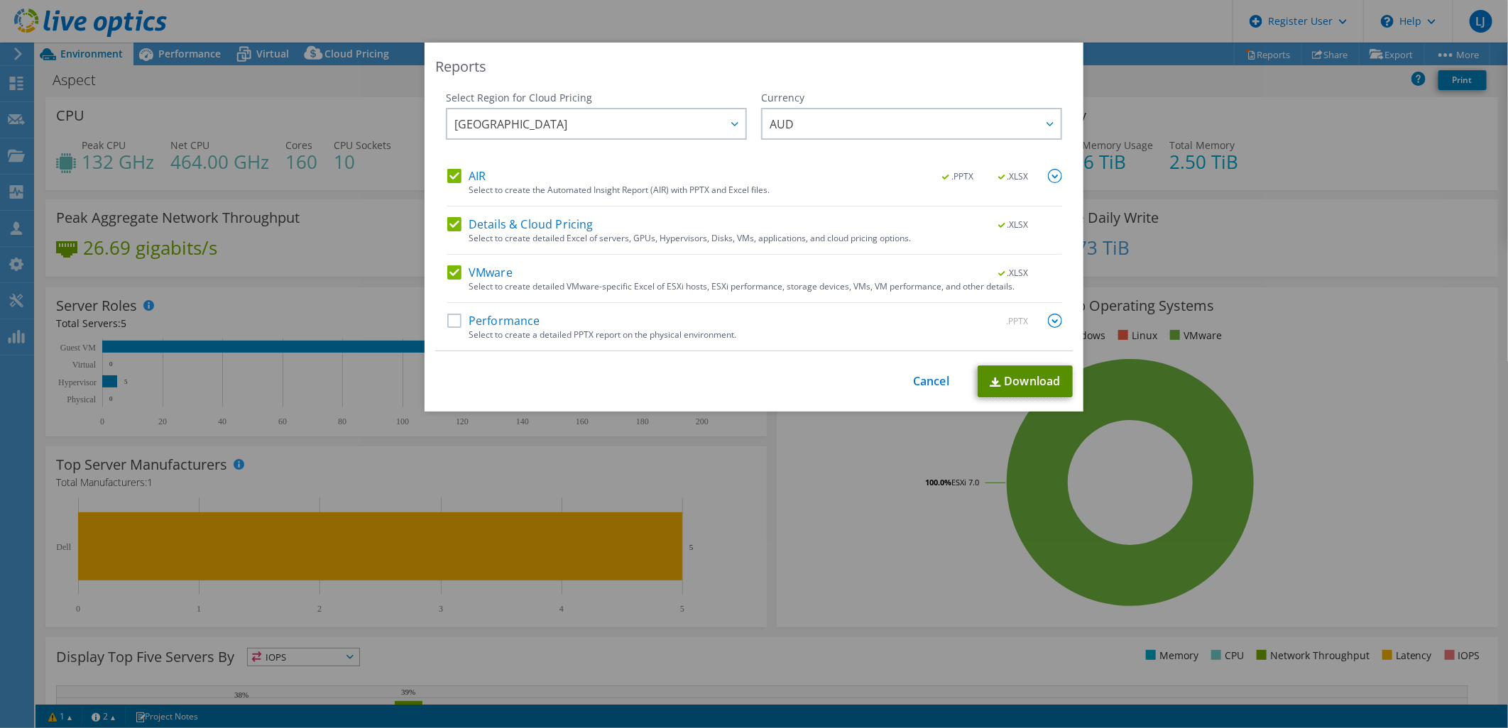
click at [1023, 378] on link "Download" at bounding box center [1025, 382] width 95 height 32
click at [275, 284] on div "Reports Select Region for Cloud Pricing Asia Pacific ([GEOGRAPHIC_DATA]) [GEOGR…" at bounding box center [754, 364] width 1508 height 643
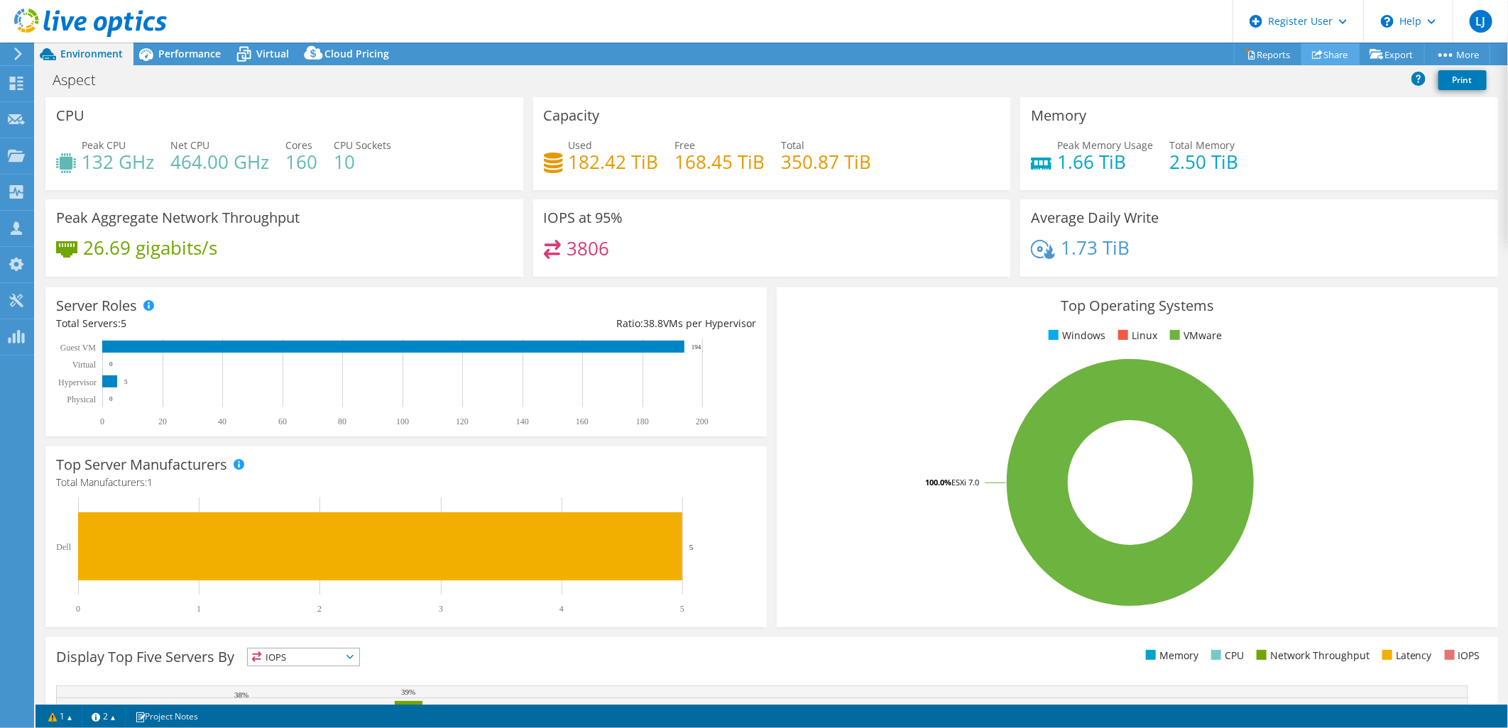
click at [1312, 53] on use at bounding box center [1317, 54] width 11 height 9
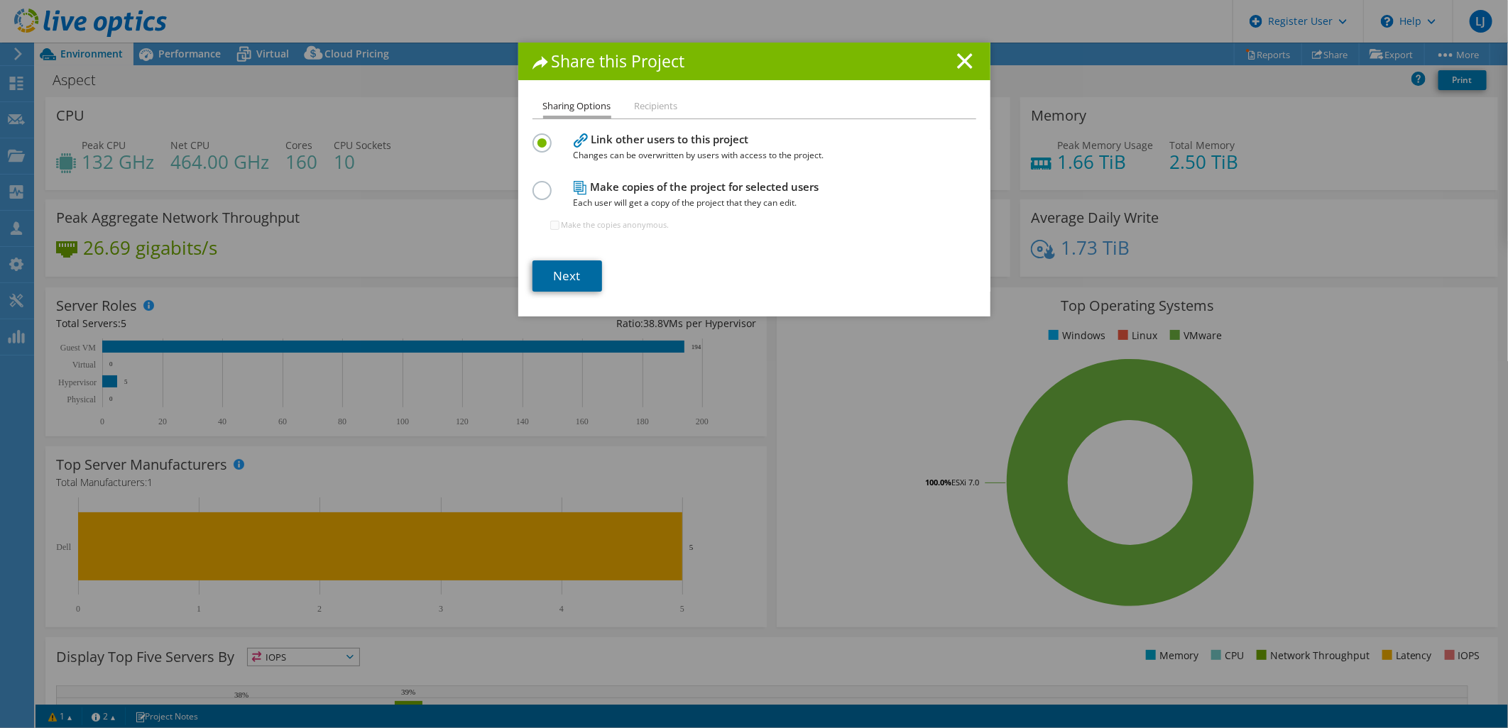
click at [554, 266] on link "Next" at bounding box center [567, 276] width 70 height 31
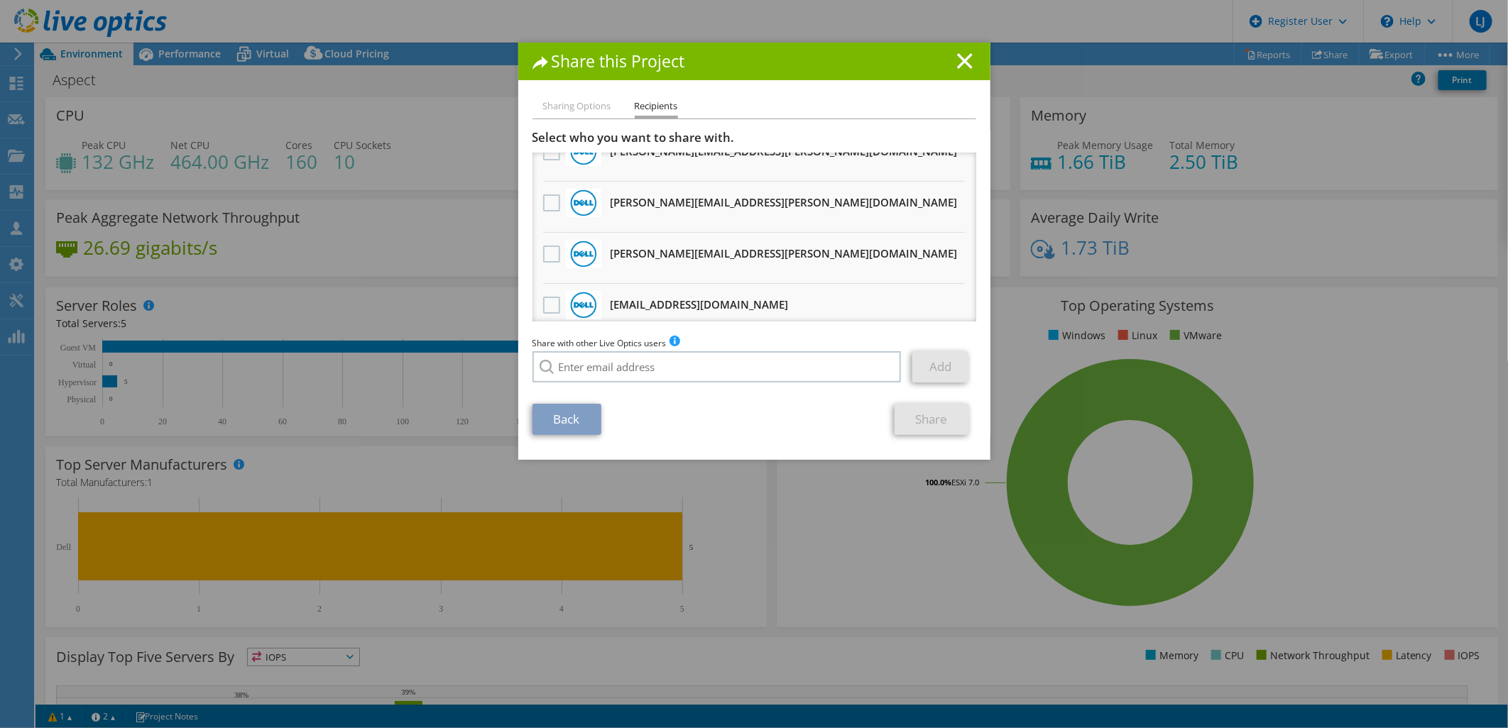
scroll to position [180, 0]
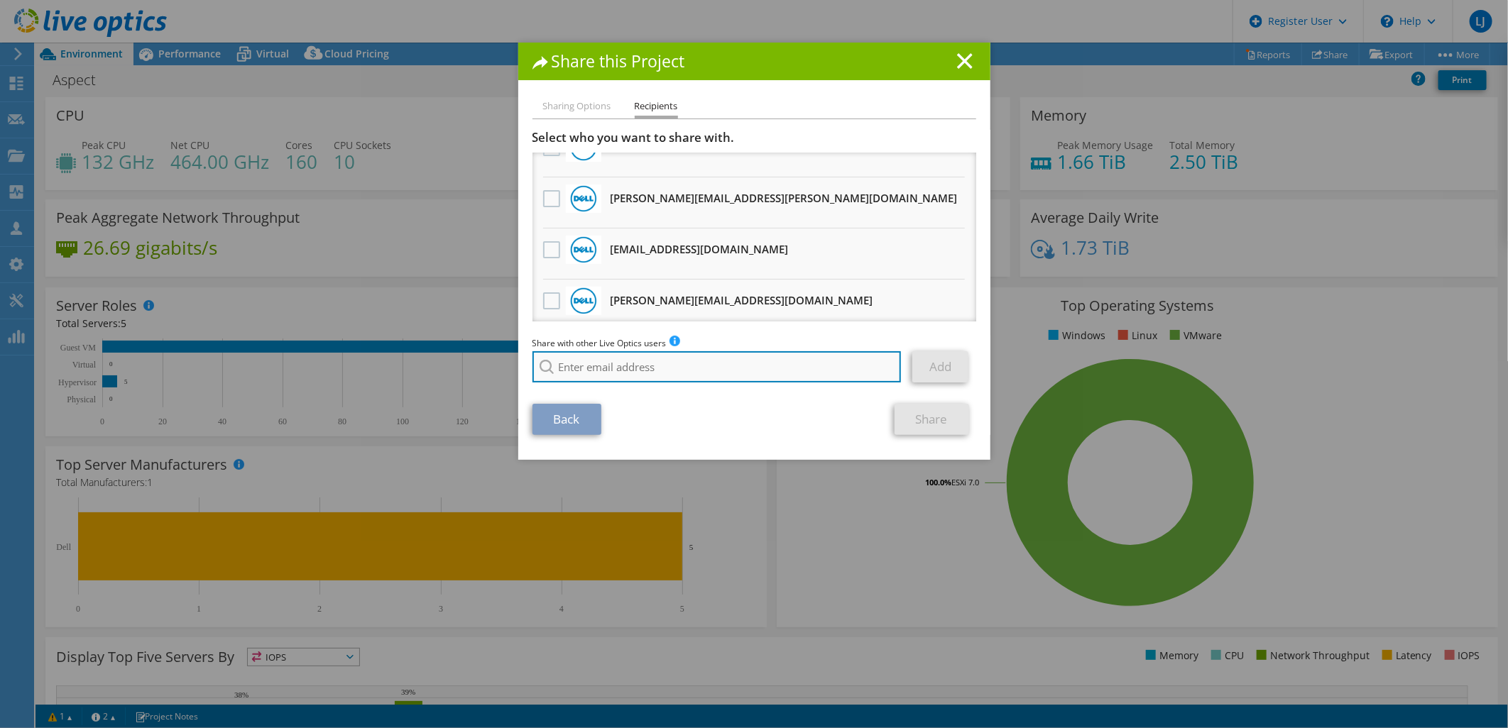
click at [662, 359] on input "search" at bounding box center [716, 366] width 369 height 31
paste input "[PERSON_NAME][EMAIL_ADDRESS][PERSON_NAME][DOMAIN_NAME]"
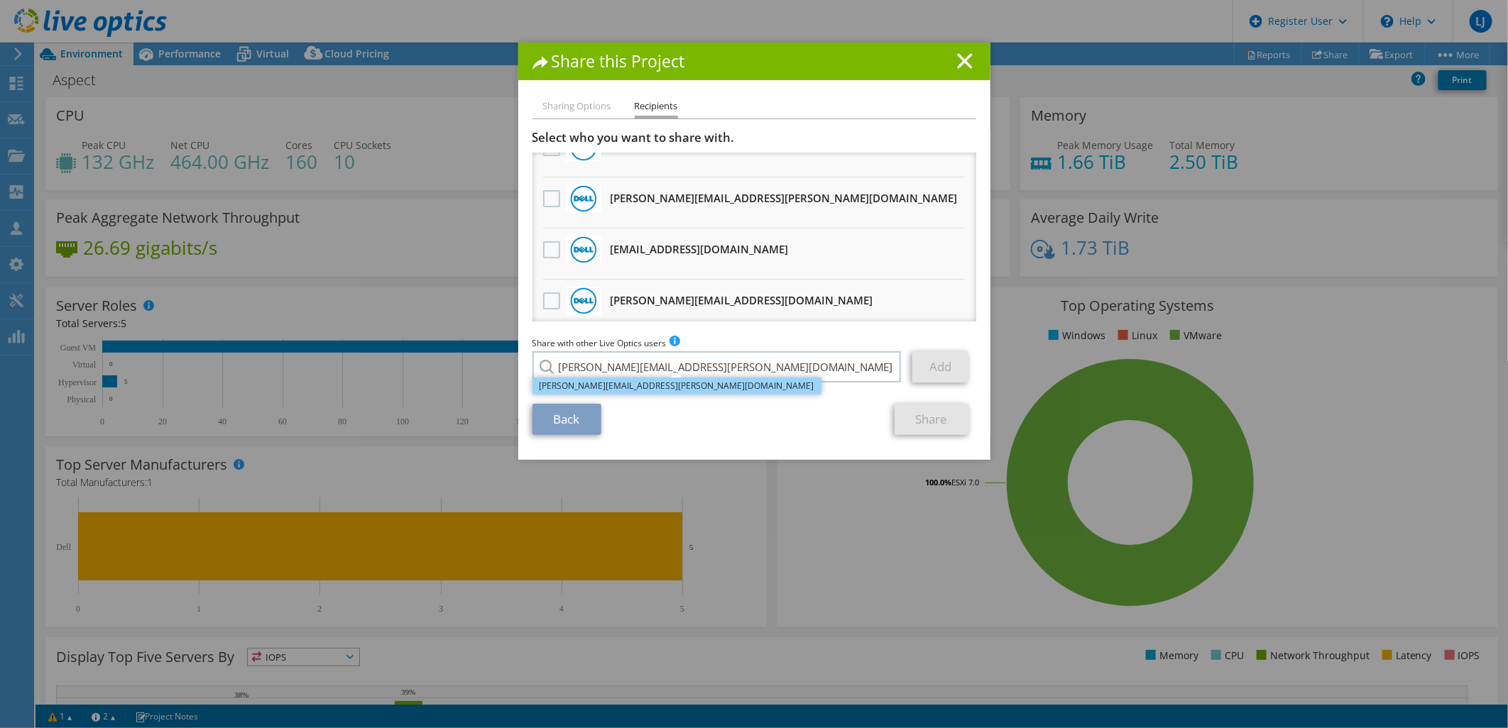
click at [644, 386] on li "[PERSON_NAME][EMAIL_ADDRESS][PERSON_NAME][DOMAIN_NAME]" at bounding box center [676, 386] width 289 height 17
type input "[PERSON_NAME][EMAIL_ADDRESS][PERSON_NAME][DOMAIN_NAME]"
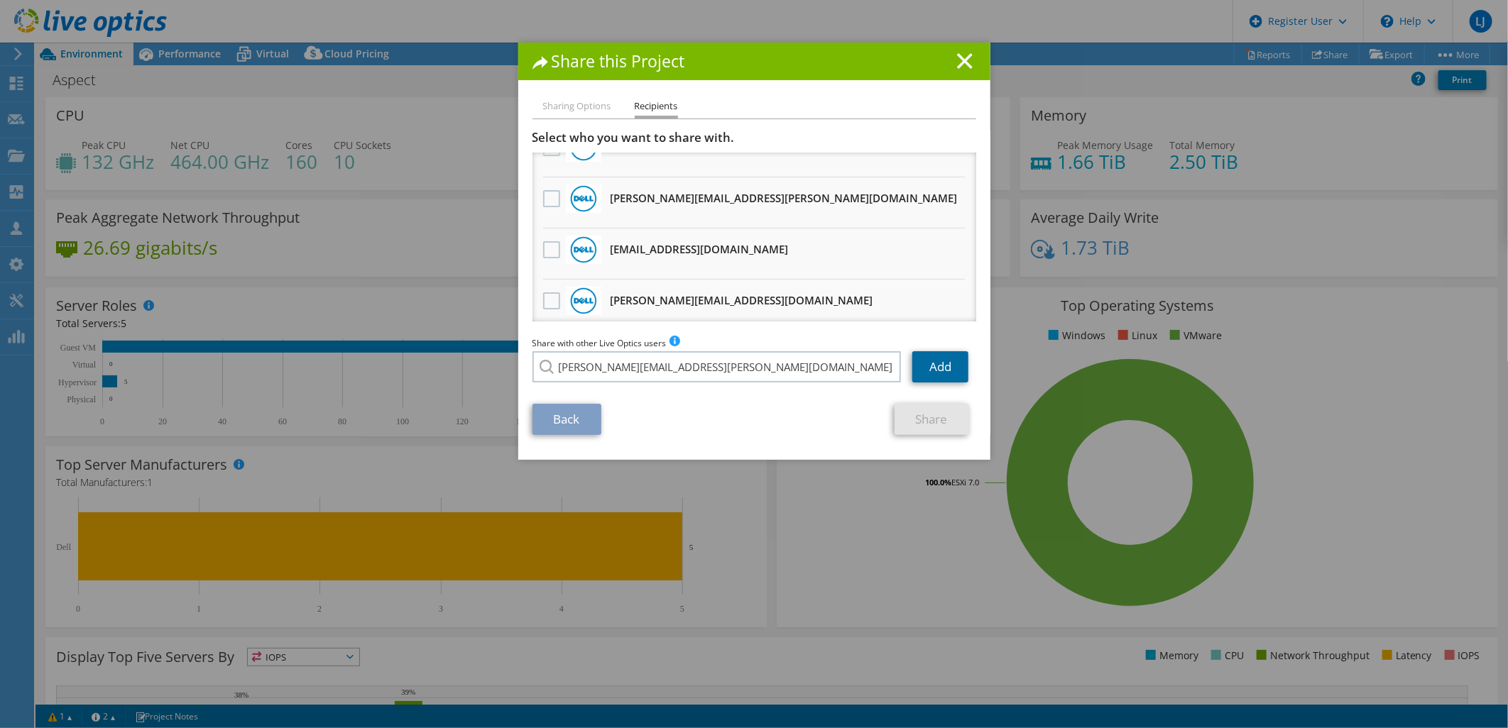
click at [914, 364] on link "Add" at bounding box center [940, 366] width 56 height 31
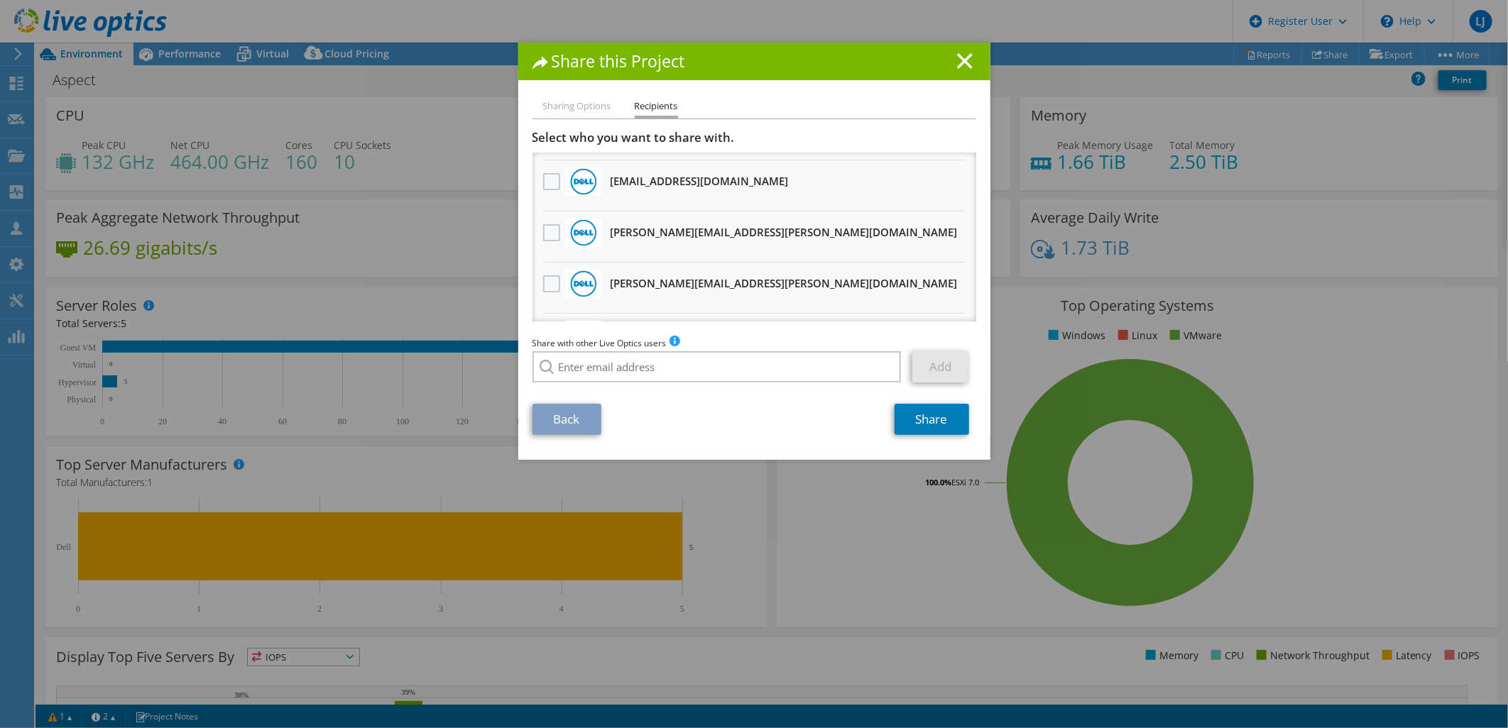
scroll to position [0, 0]
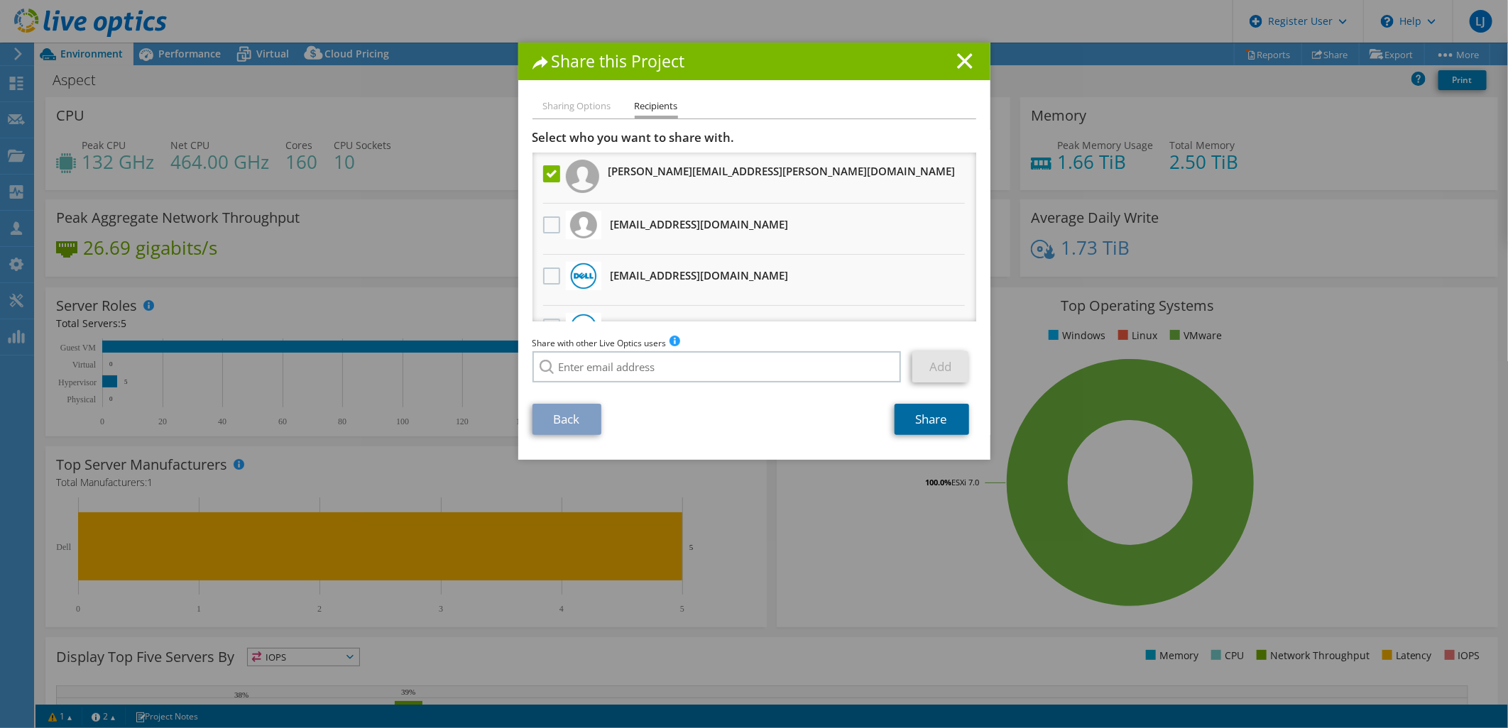
click at [918, 417] on link "Share" at bounding box center [932, 419] width 75 height 31
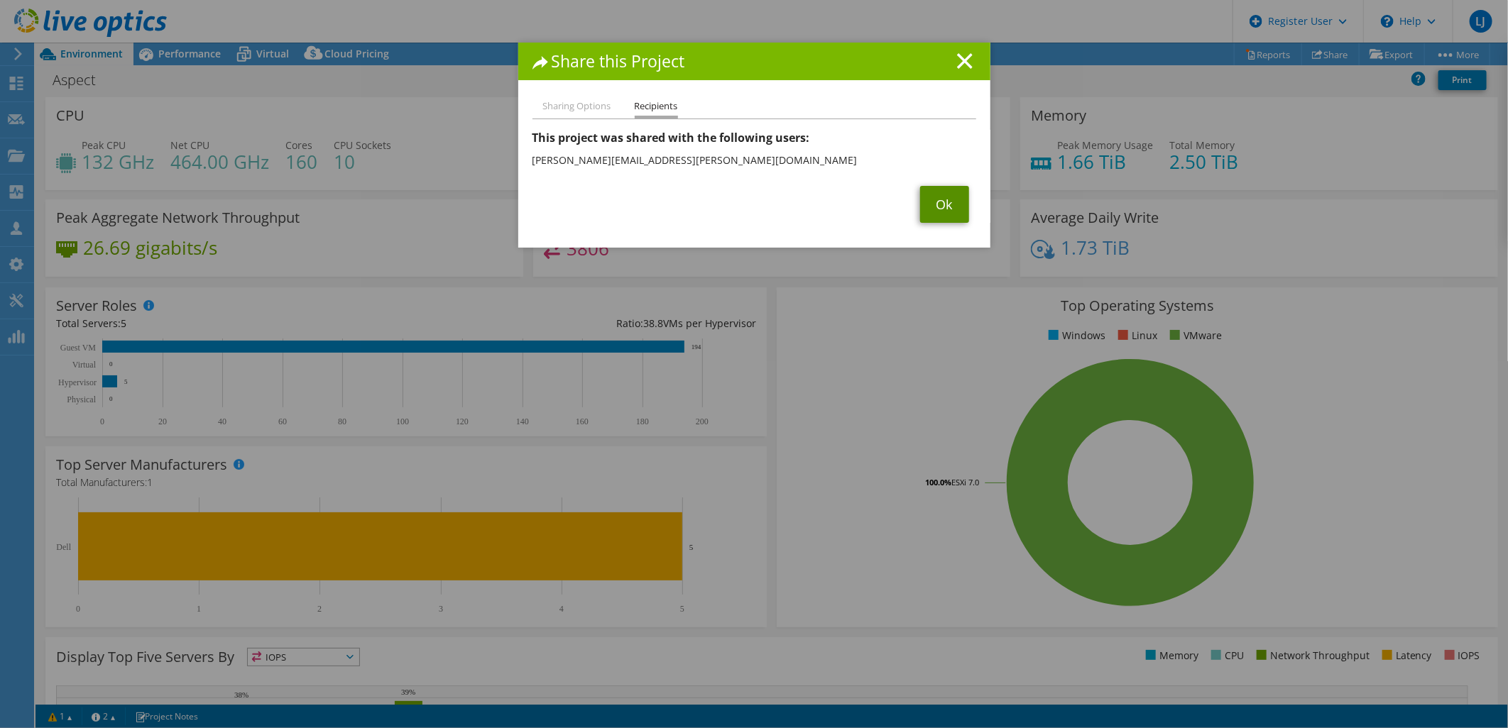
click at [941, 204] on link "Ok" at bounding box center [944, 204] width 49 height 37
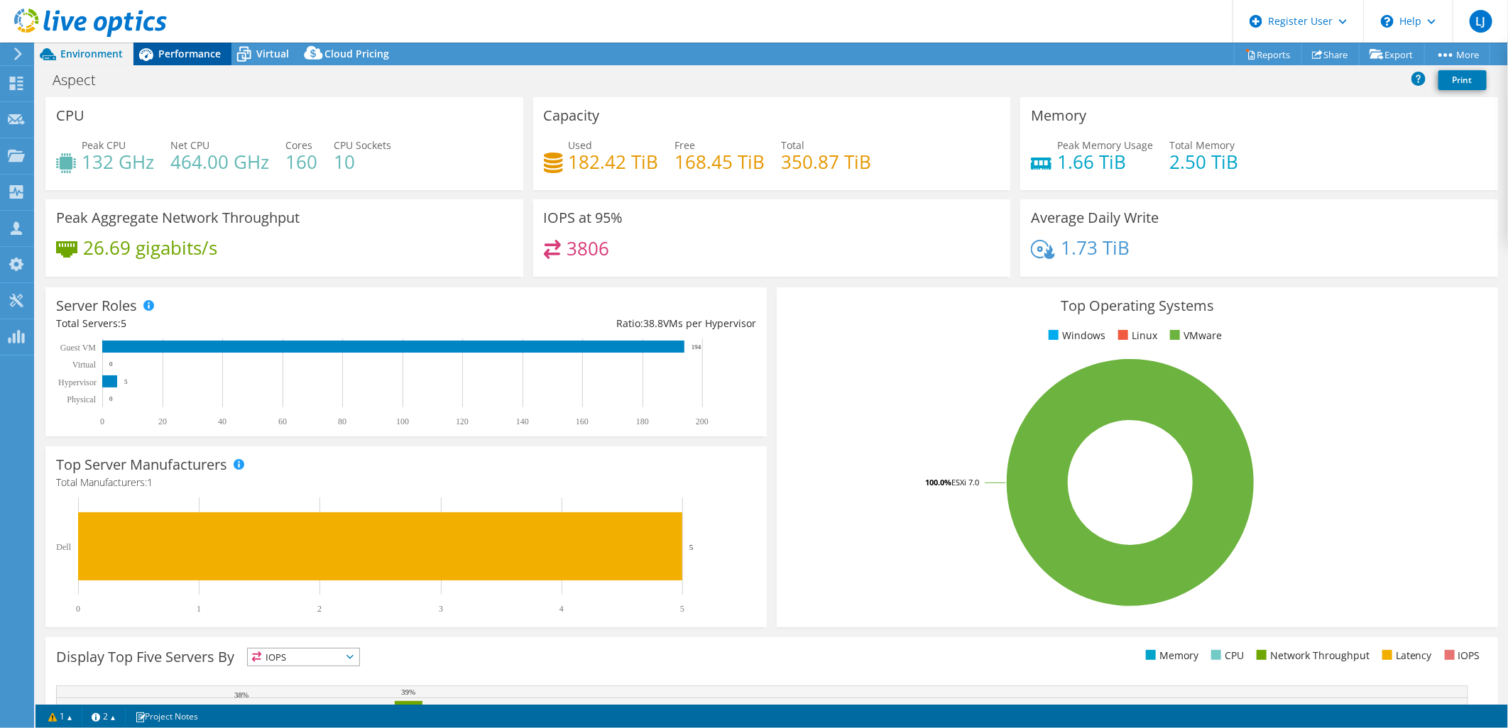
click at [192, 55] on span "Performance" at bounding box center [189, 53] width 62 height 13
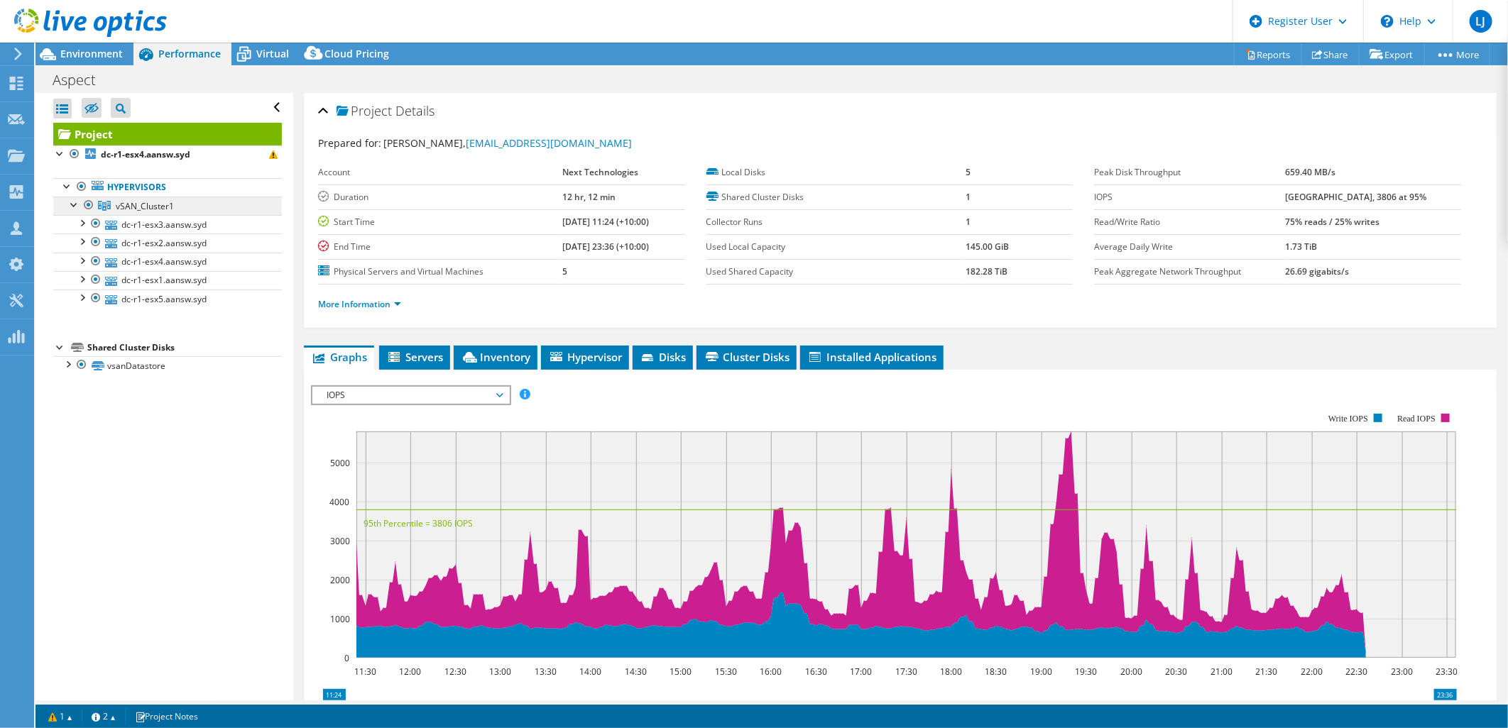
click at [178, 202] on link "vSAN_Cluster1" at bounding box center [167, 206] width 229 height 18
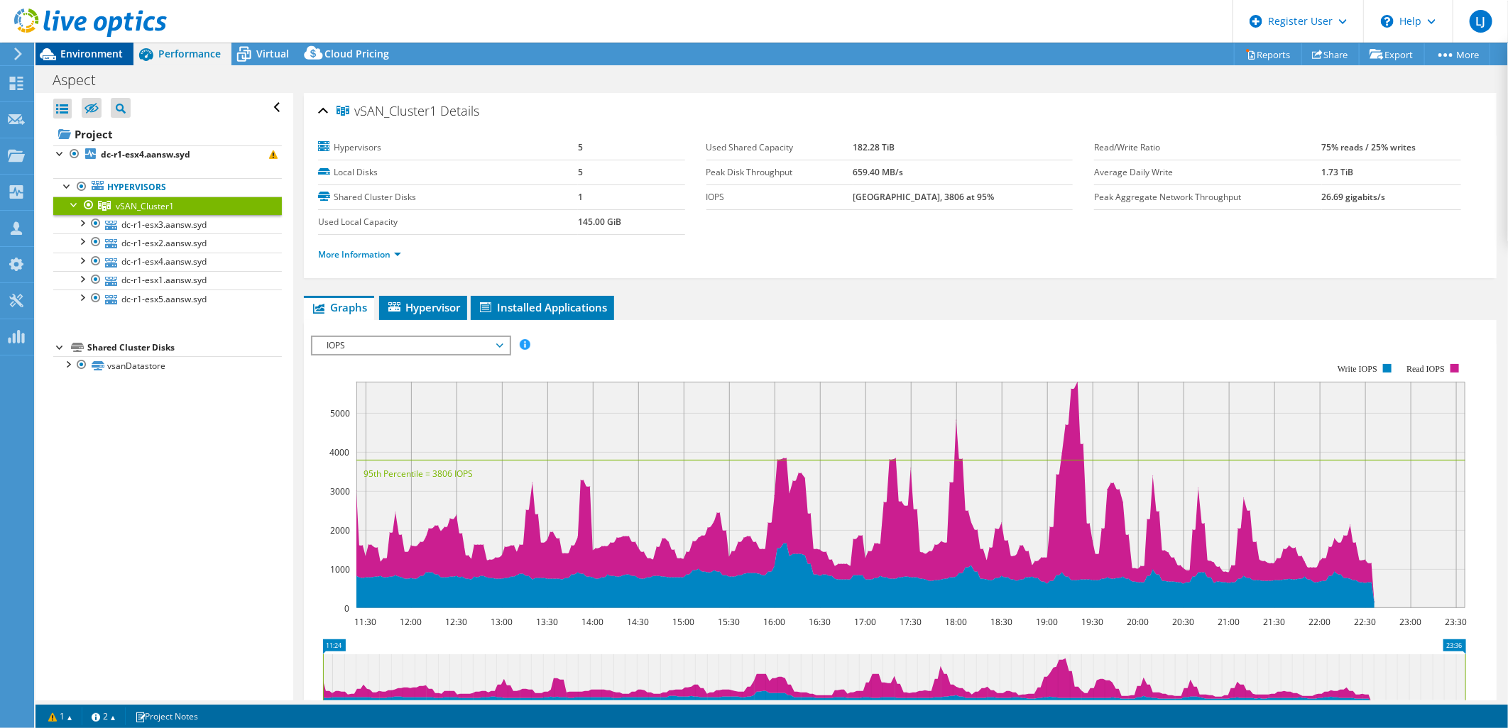
click at [109, 55] on span "Environment" at bounding box center [91, 53] width 62 height 13
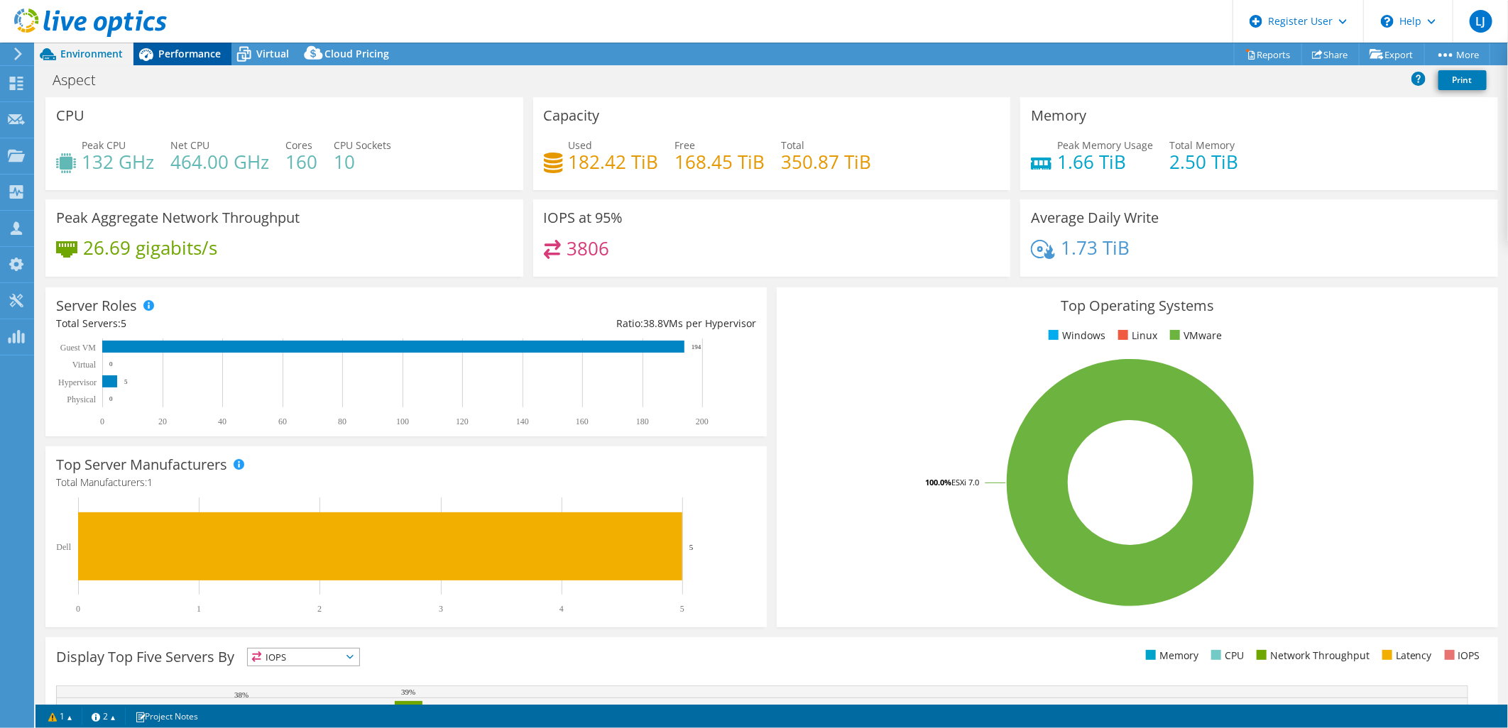
click at [170, 45] on div "Performance" at bounding box center [182, 54] width 98 height 23
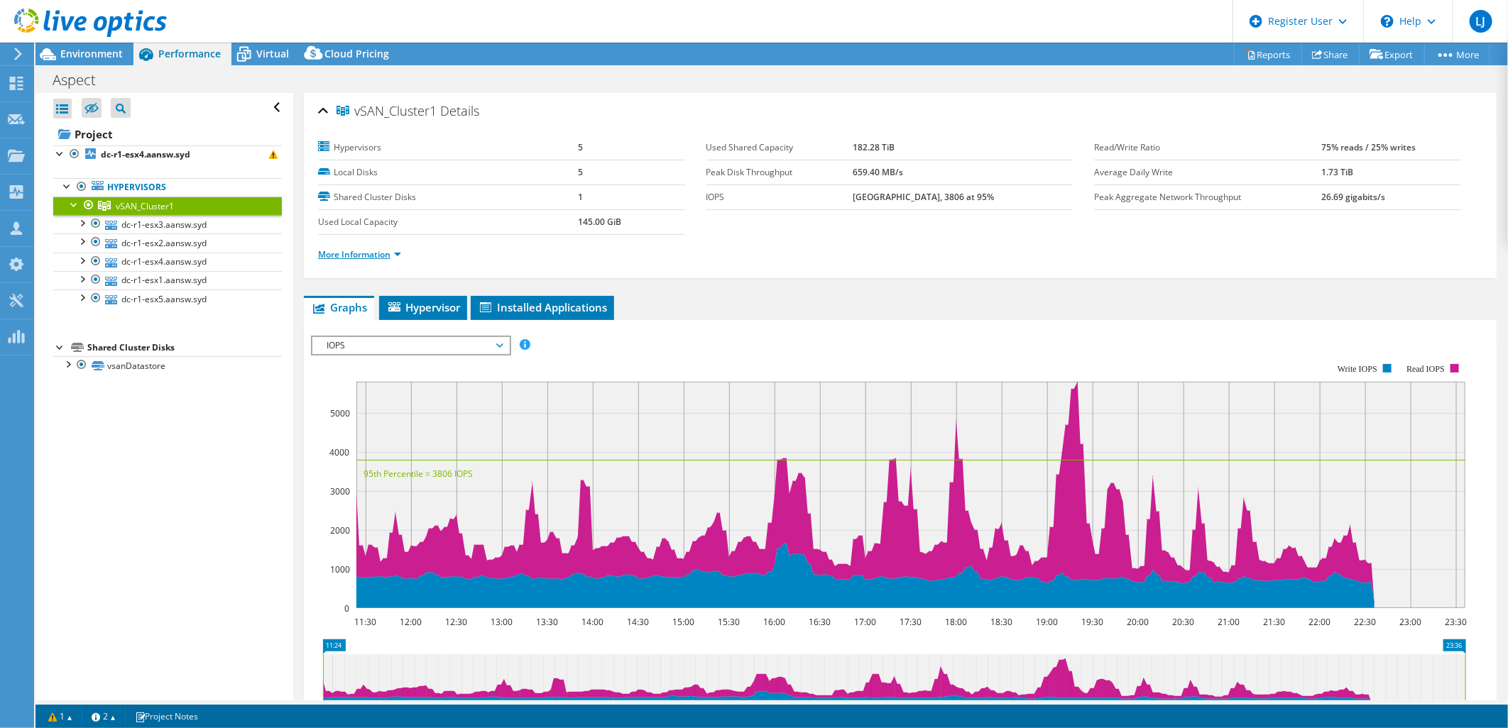
click at [367, 253] on link "More Information" at bounding box center [359, 254] width 83 height 12
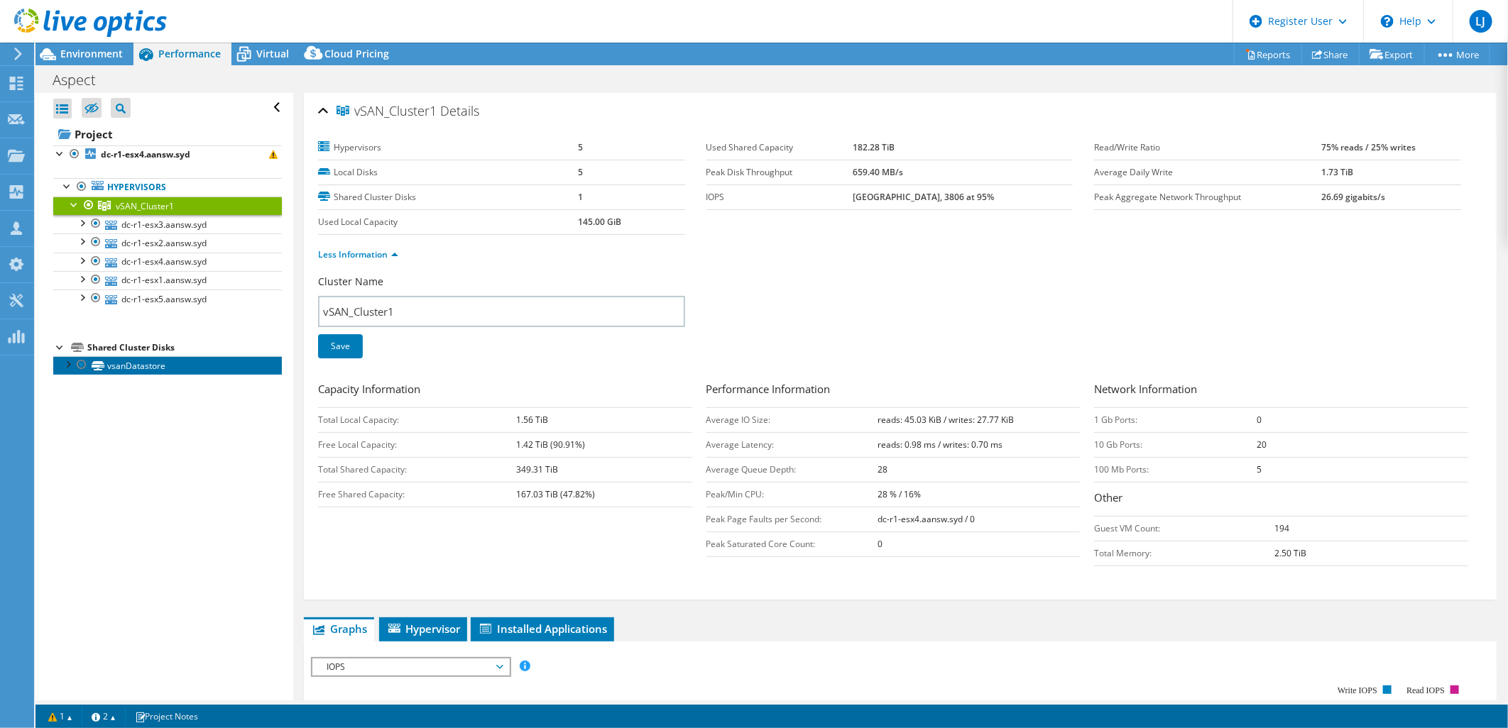
click at [116, 371] on link "vsanDatastore" at bounding box center [167, 365] width 229 height 18
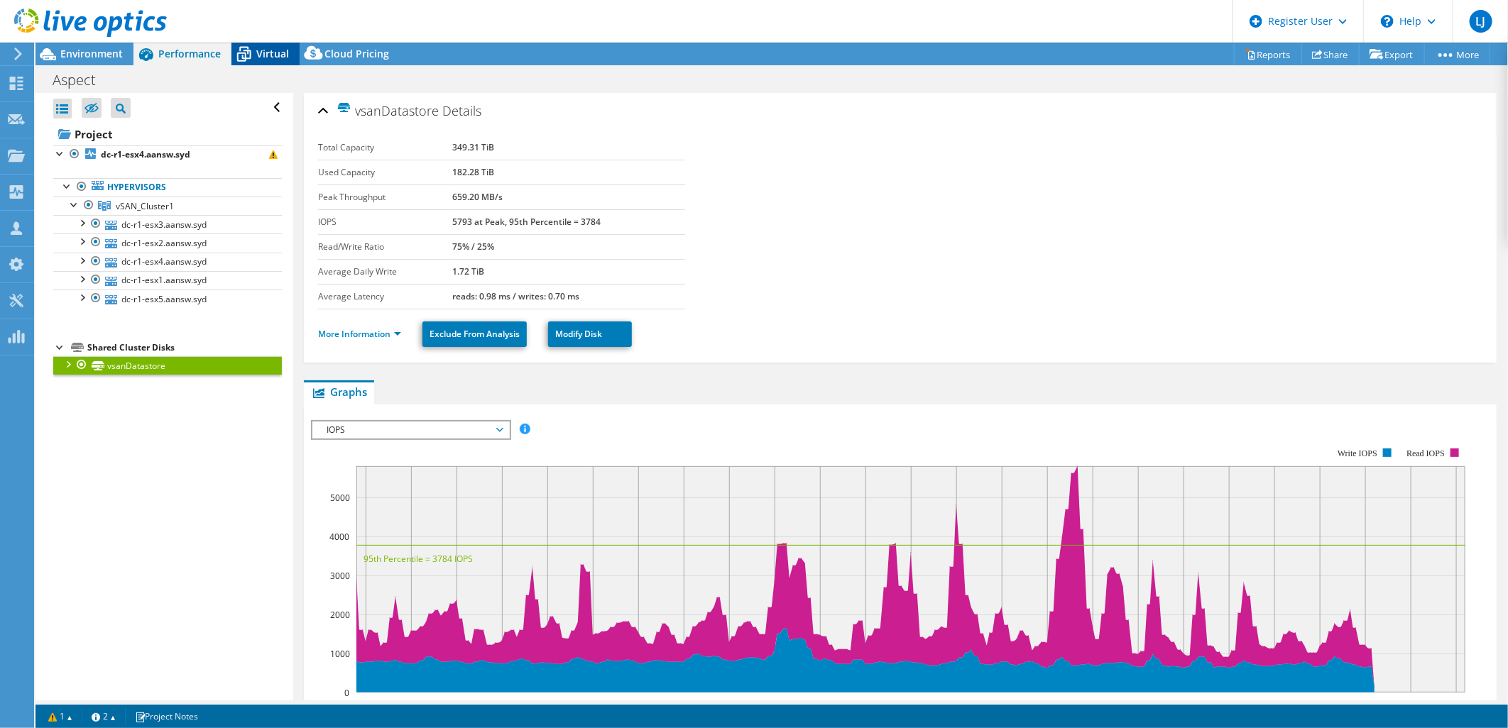
click at [249, 58] on icon at bounding box center [244, 55] width 14 height 11
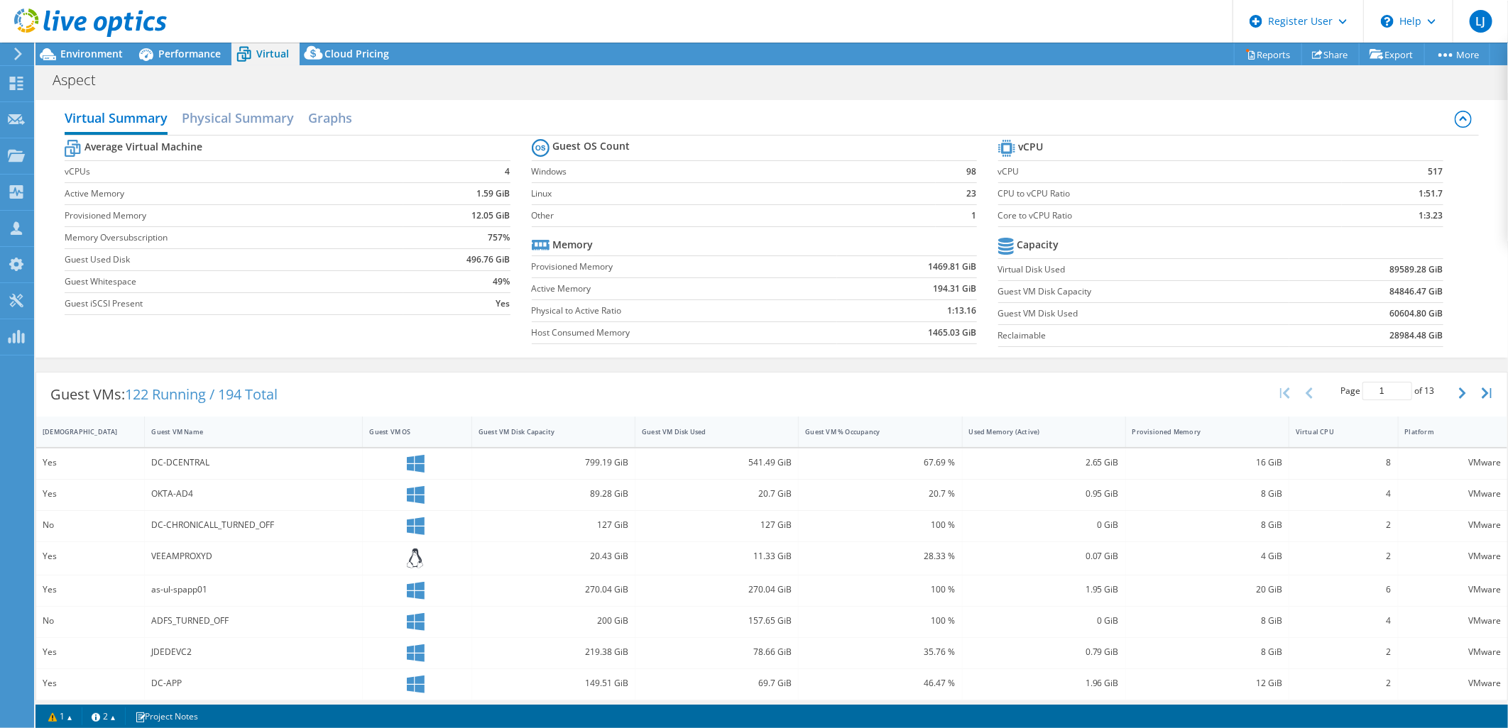
click at [1364, 271] on td "89589.28 GiB" at bounding box center [1366, 269] width 154 height 22
click at [1257, 179] on td "vCPU" at bounding box center [1170, 171] width 344 height 22
click at [104, 45] on div at bounding box center [83, 24] width 167 height 48
click at [102, 48] on span "Environment" at bounding box center [91, 53] width 62 height 13
